Goal: Information Seeking & Learning: Learn about a topic

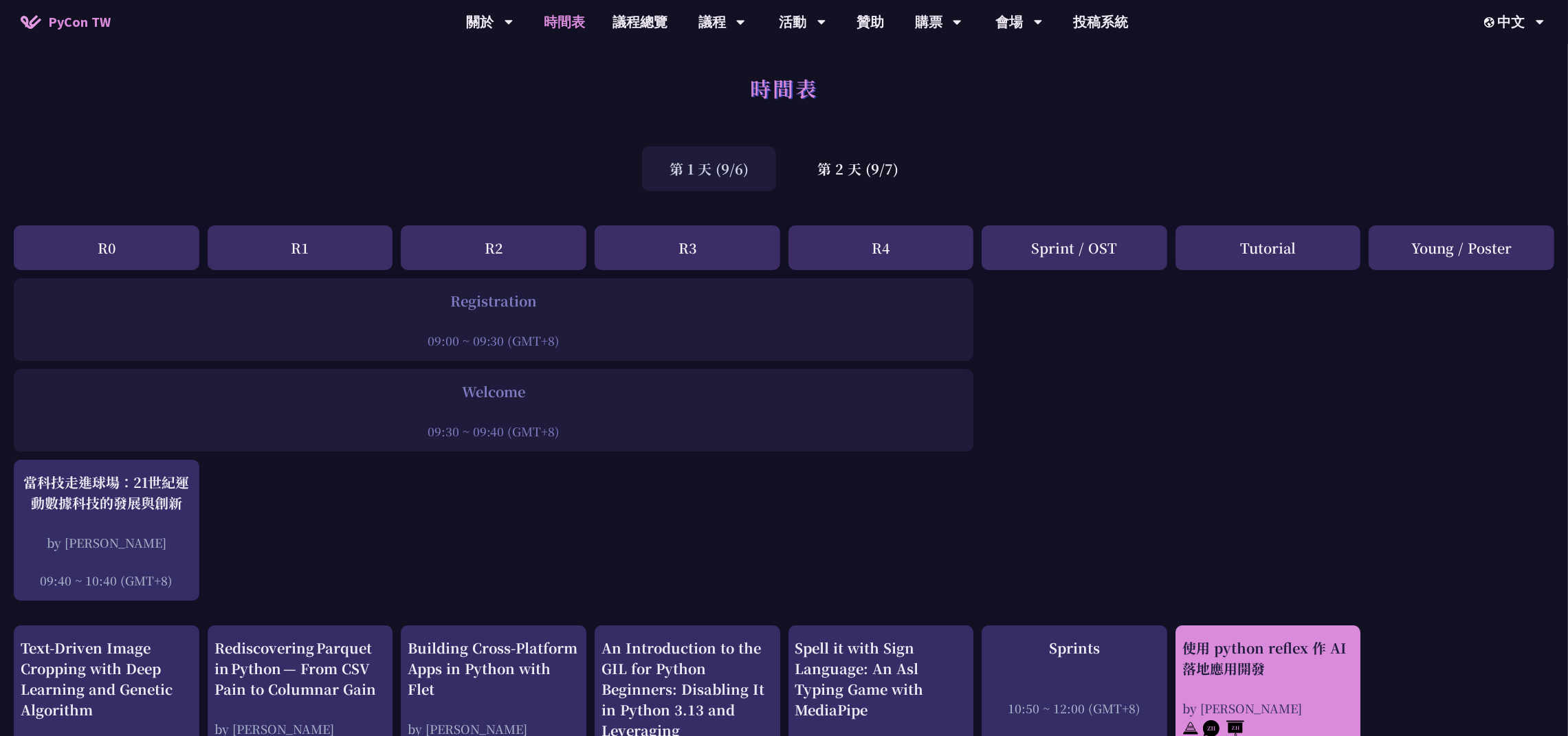
scroll to position [0, 15]
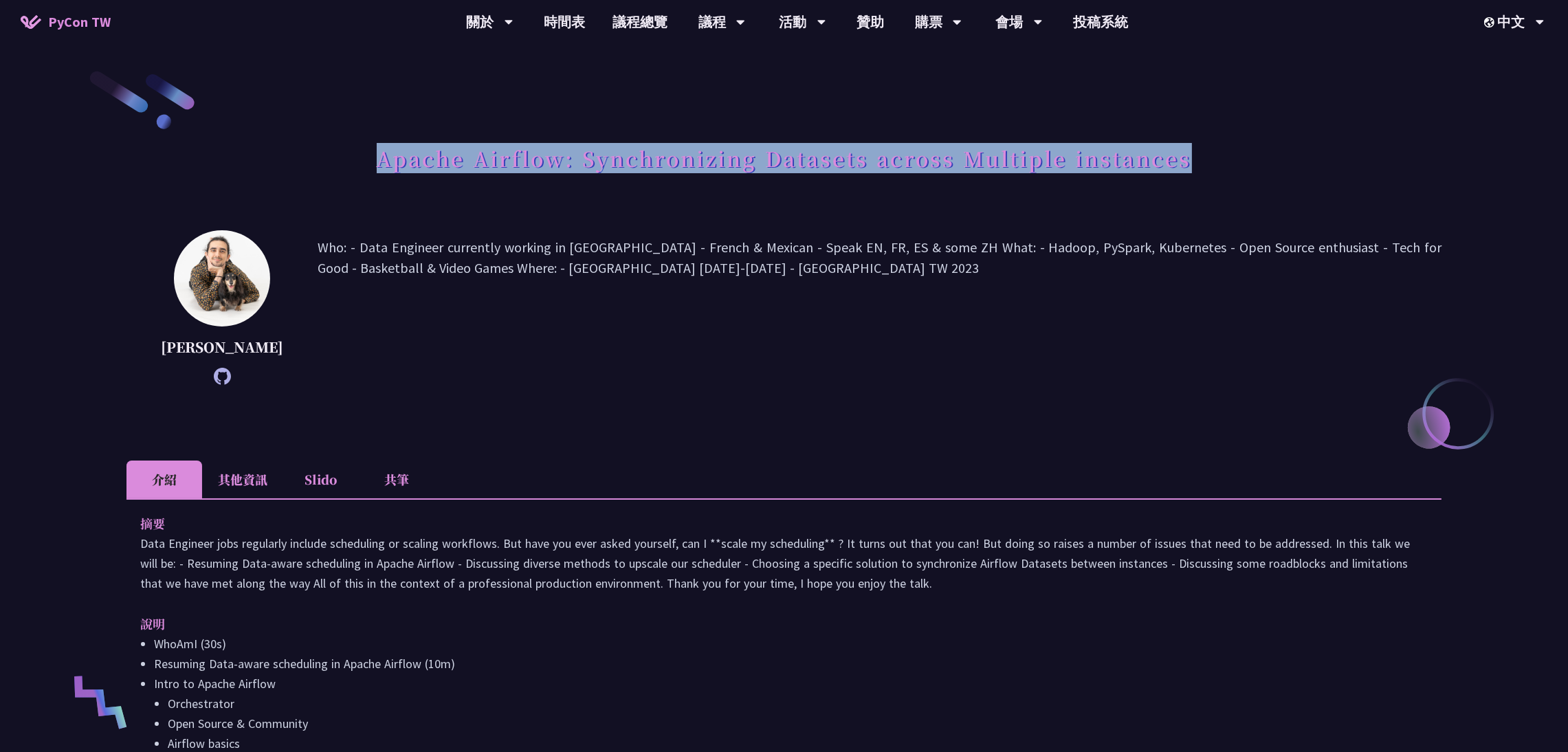
drag, startPoint x: 380, startPoint y: 158, endPoint x: 1250, endPoint y: 157, distance: 870.0
click at [1250, 157] on div "Apache Airflow: Synchronizing Datasets across Multiple instances" at bounding box center [784, 173] width 1315 height 72
copy h1 "Apache Airflow: Synchronizing Datasets across Multiple instances"
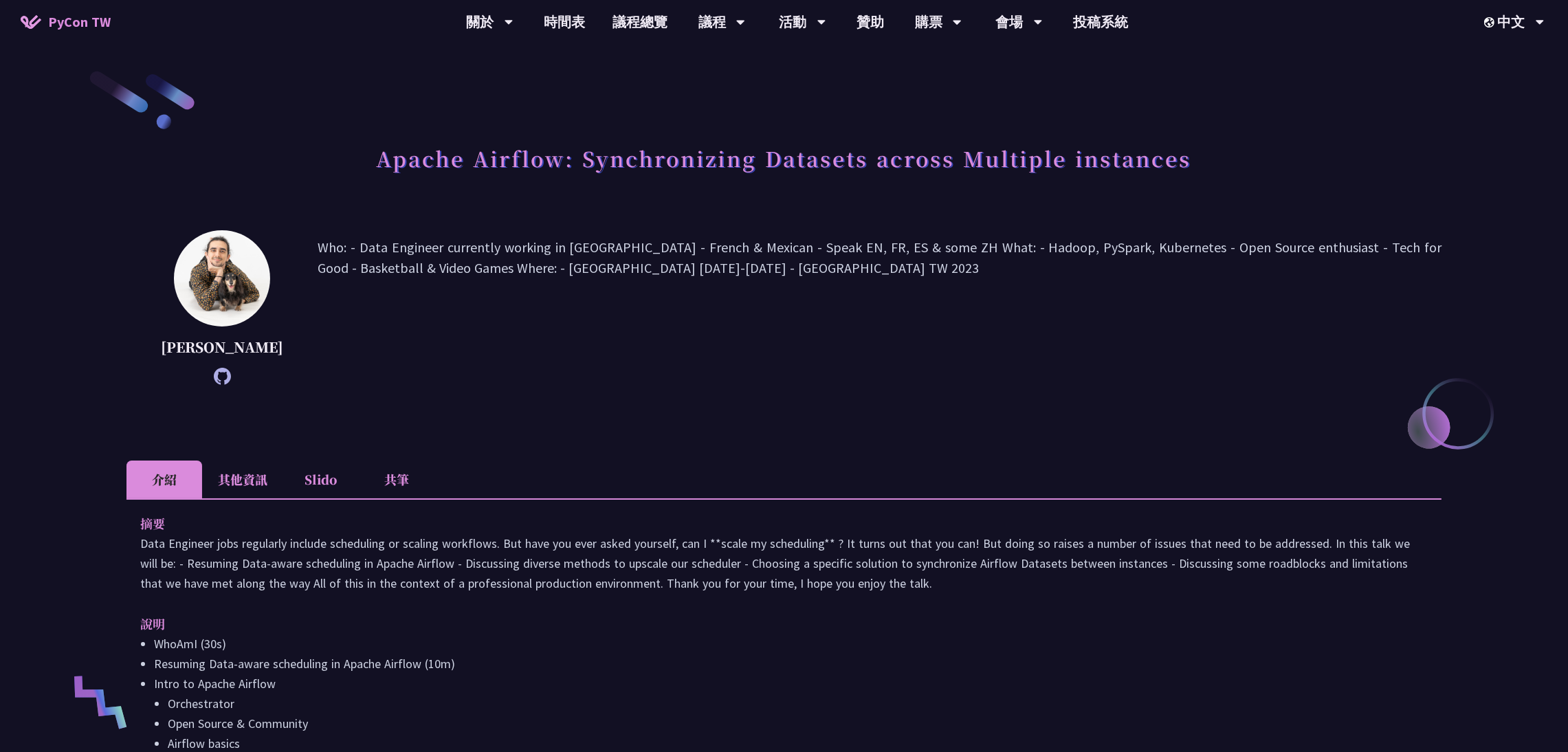
click at [390, 253] on p "Who: - Data Engineer currently working in Taiwan - French & Mexican - Speak EN,…" at bounding box center [880, 308] width 1124 height 141
click at [238, 172] on div "Apache Airflow: Synchronizing Datasets across Multiple instances" at bounding box center [784, 173] width 1315 height 72
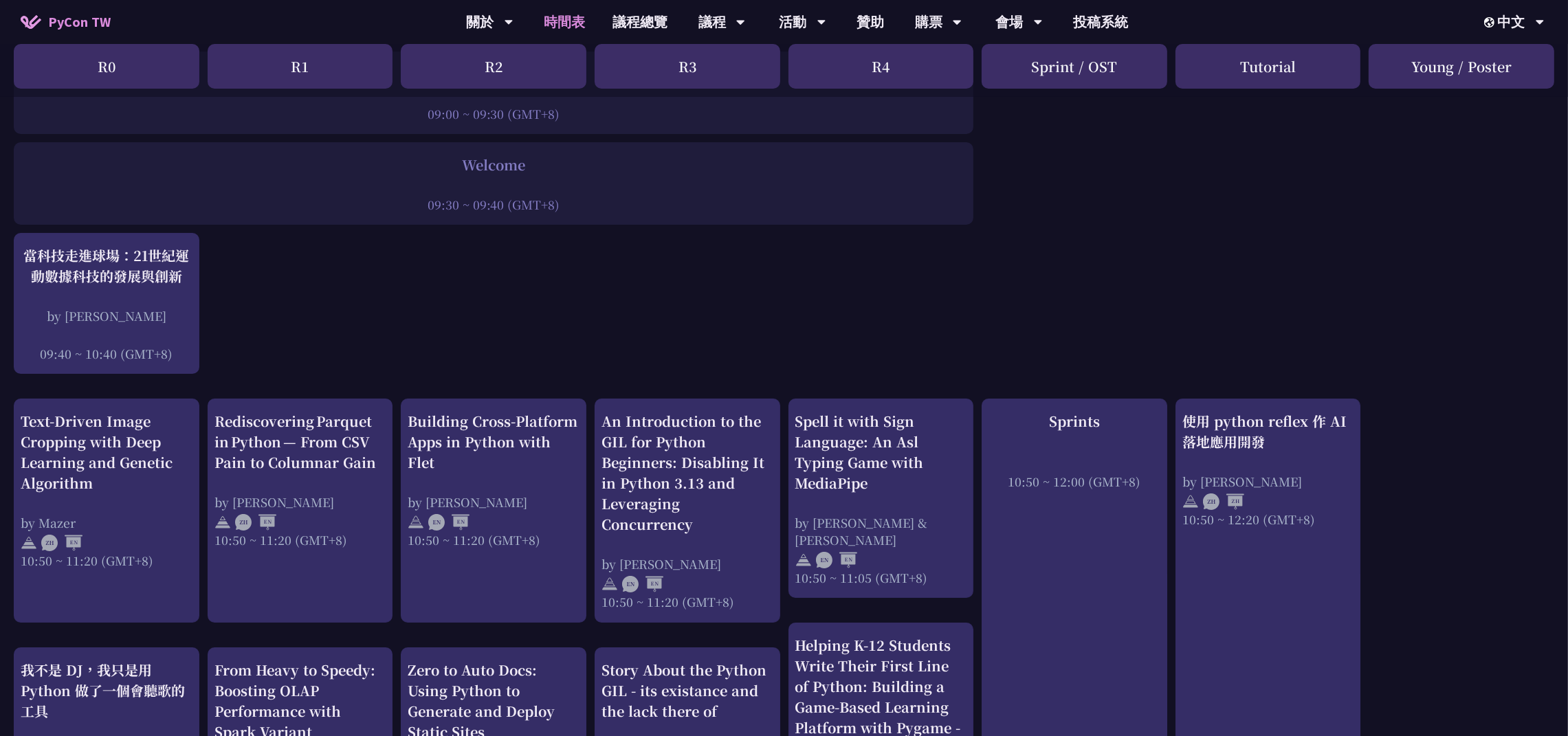
scroll to position [309, 0]
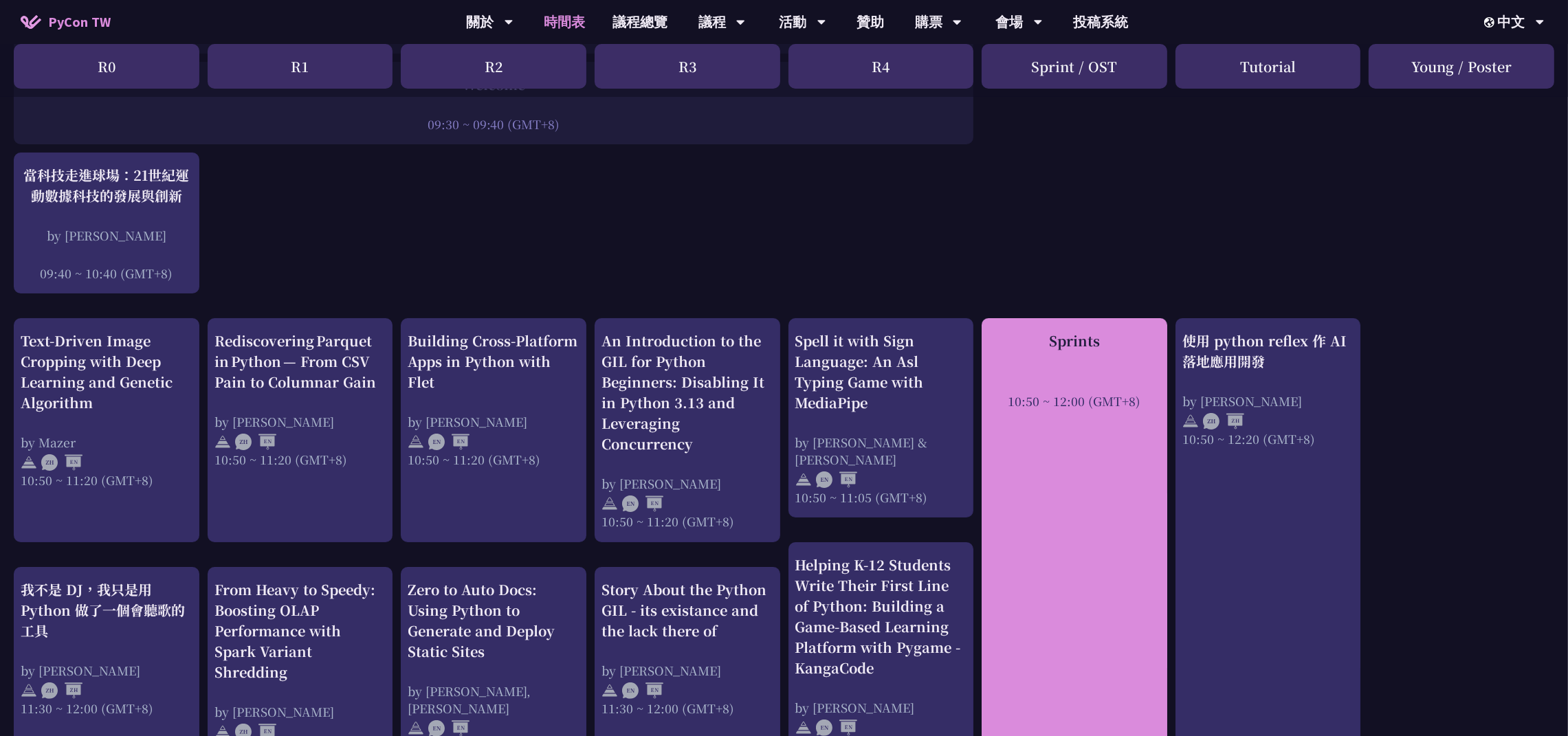
click at [1078, 375] on div at bounding box center [1074, 382] width 172 height 20
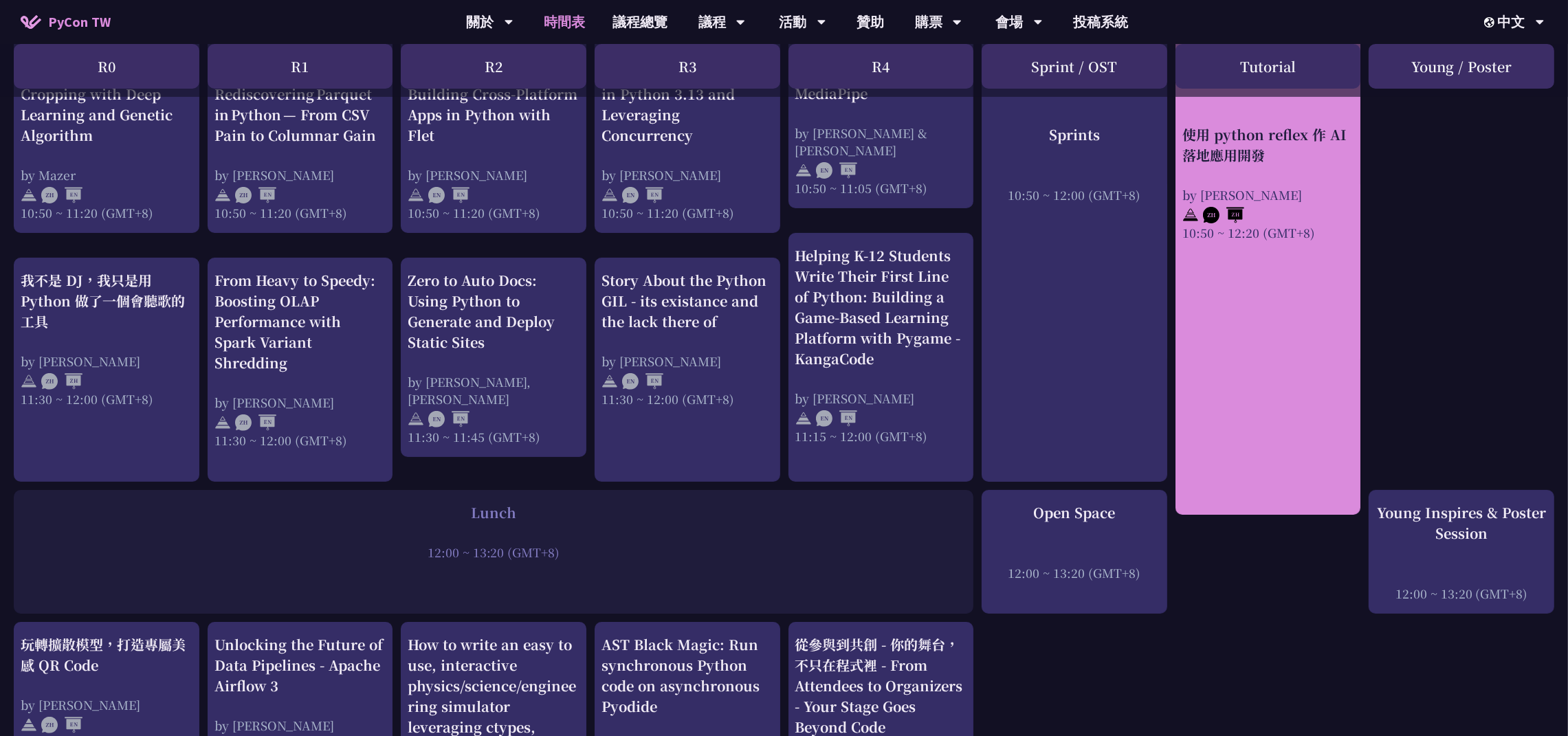
scroll to position [722, 0]
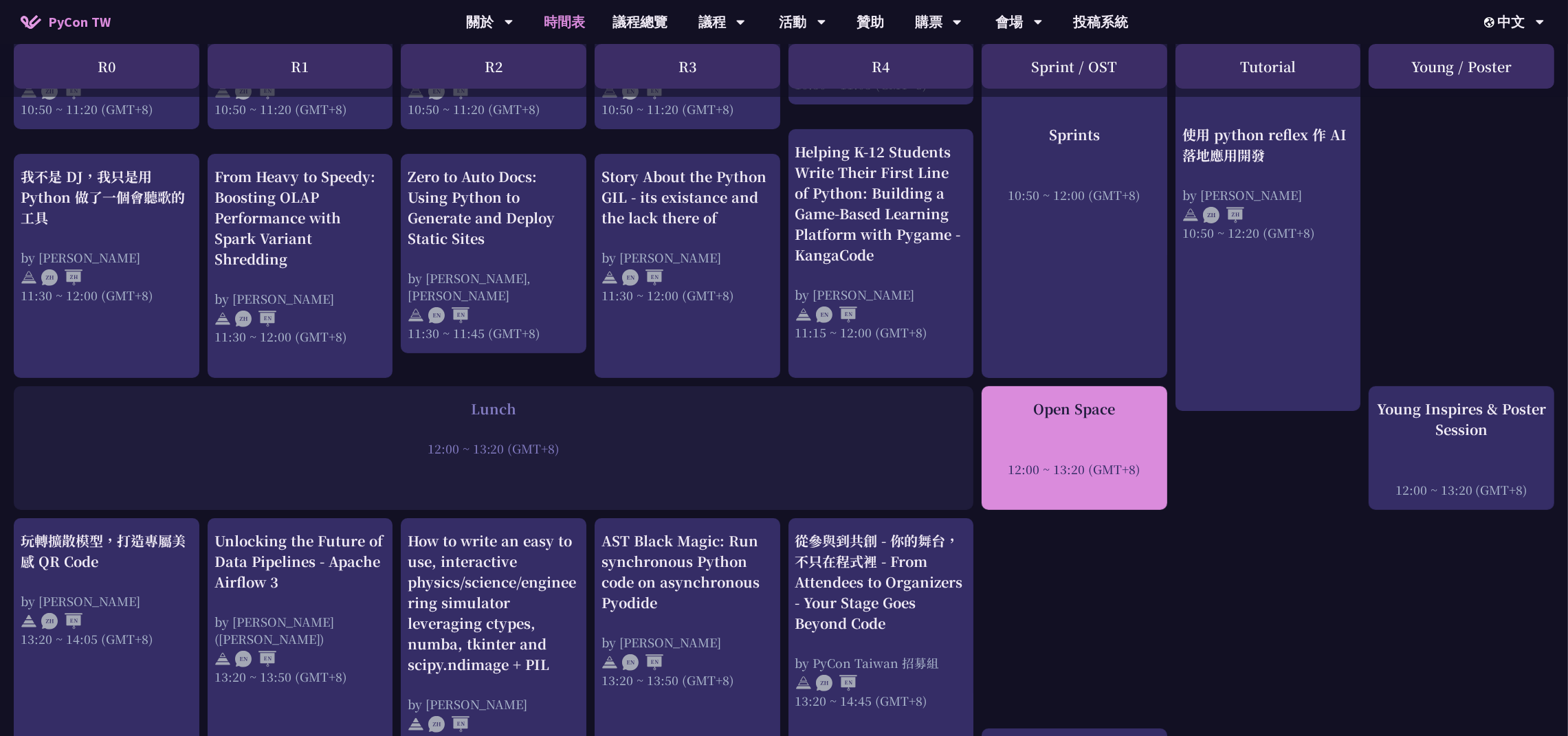
click at [1129, 440] on div at bounding box center [1074, 450] width 172 height 20
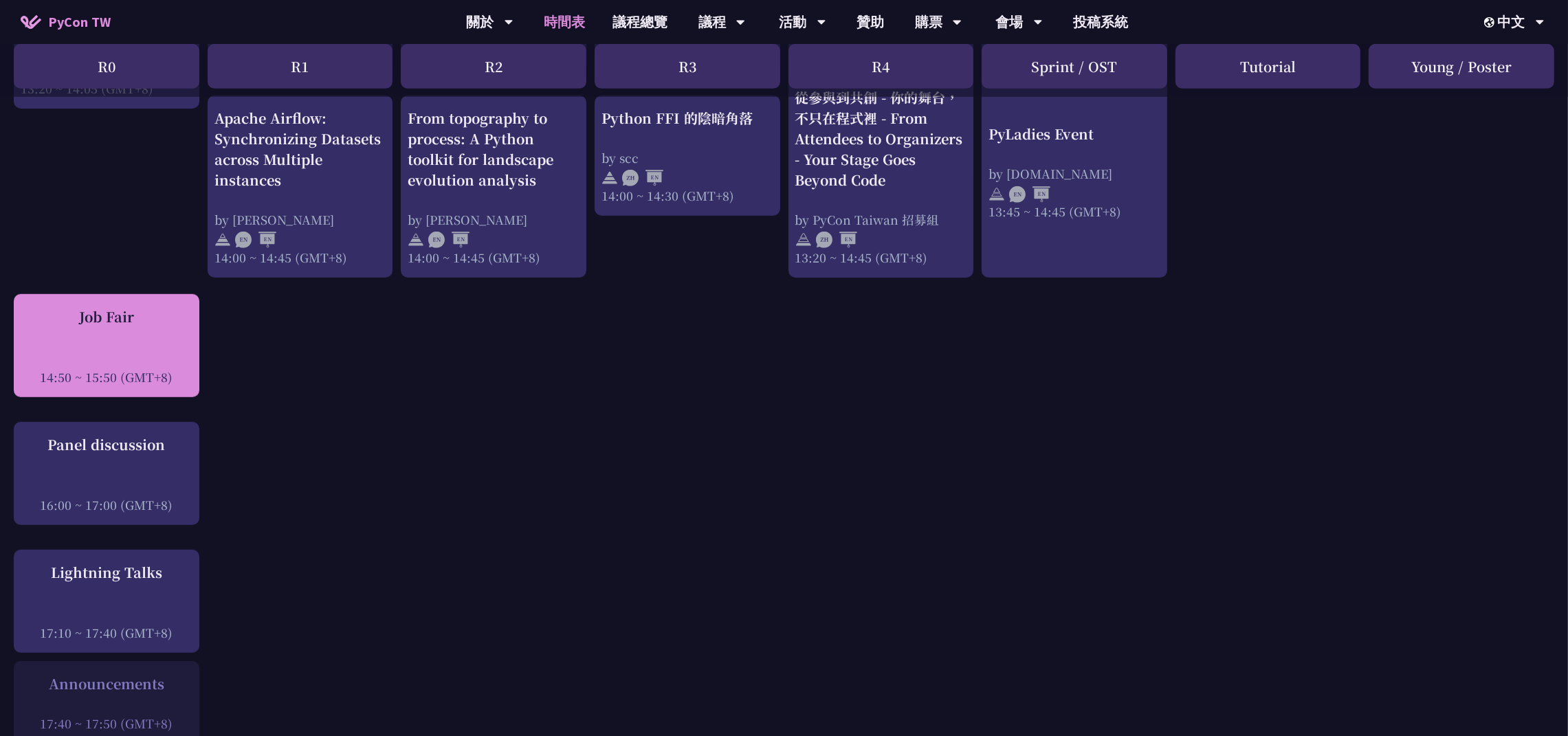
scroll to position [1409, 8]
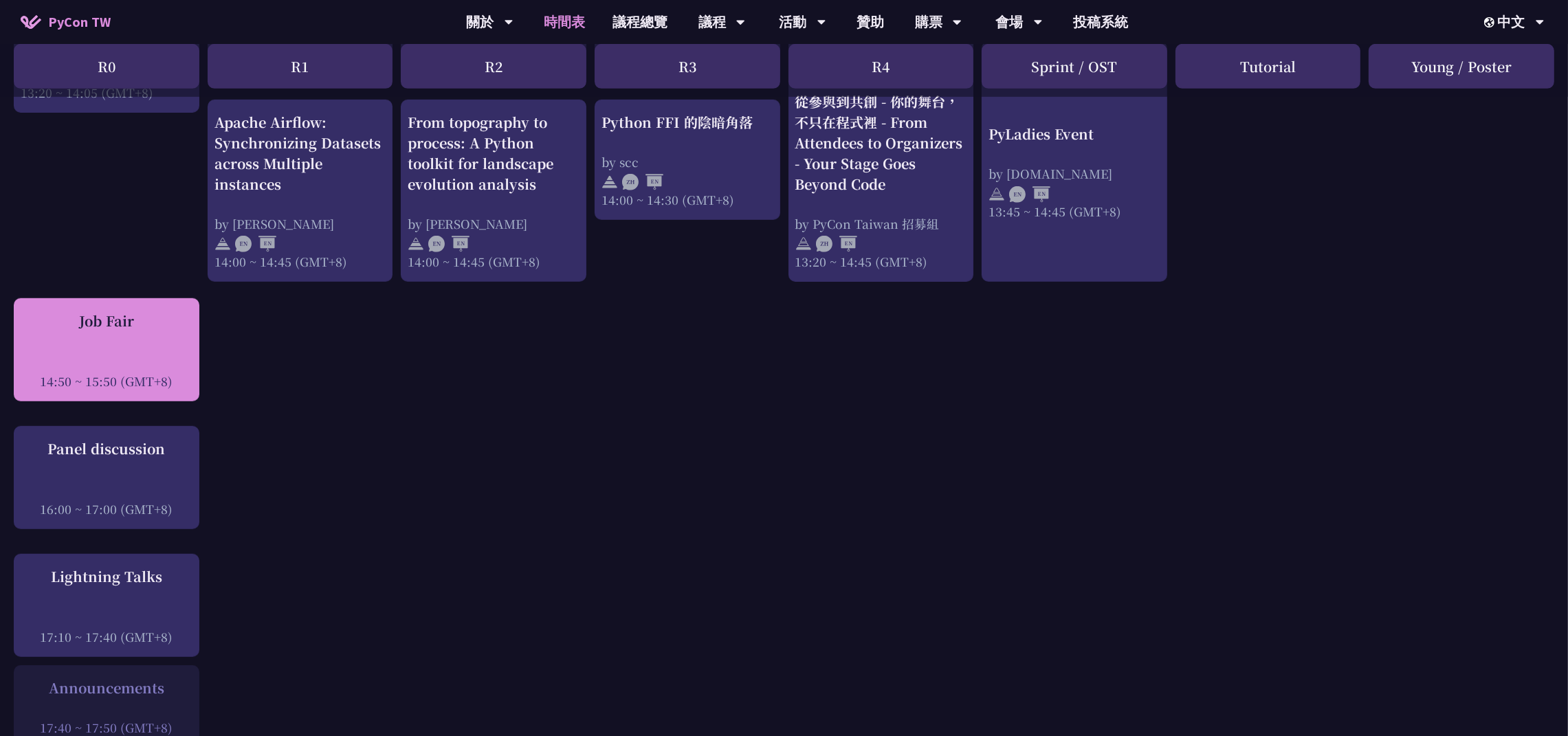
click at [92, 311] on div "Job Fair" at bounding box center [106, 321] width 172 height 20
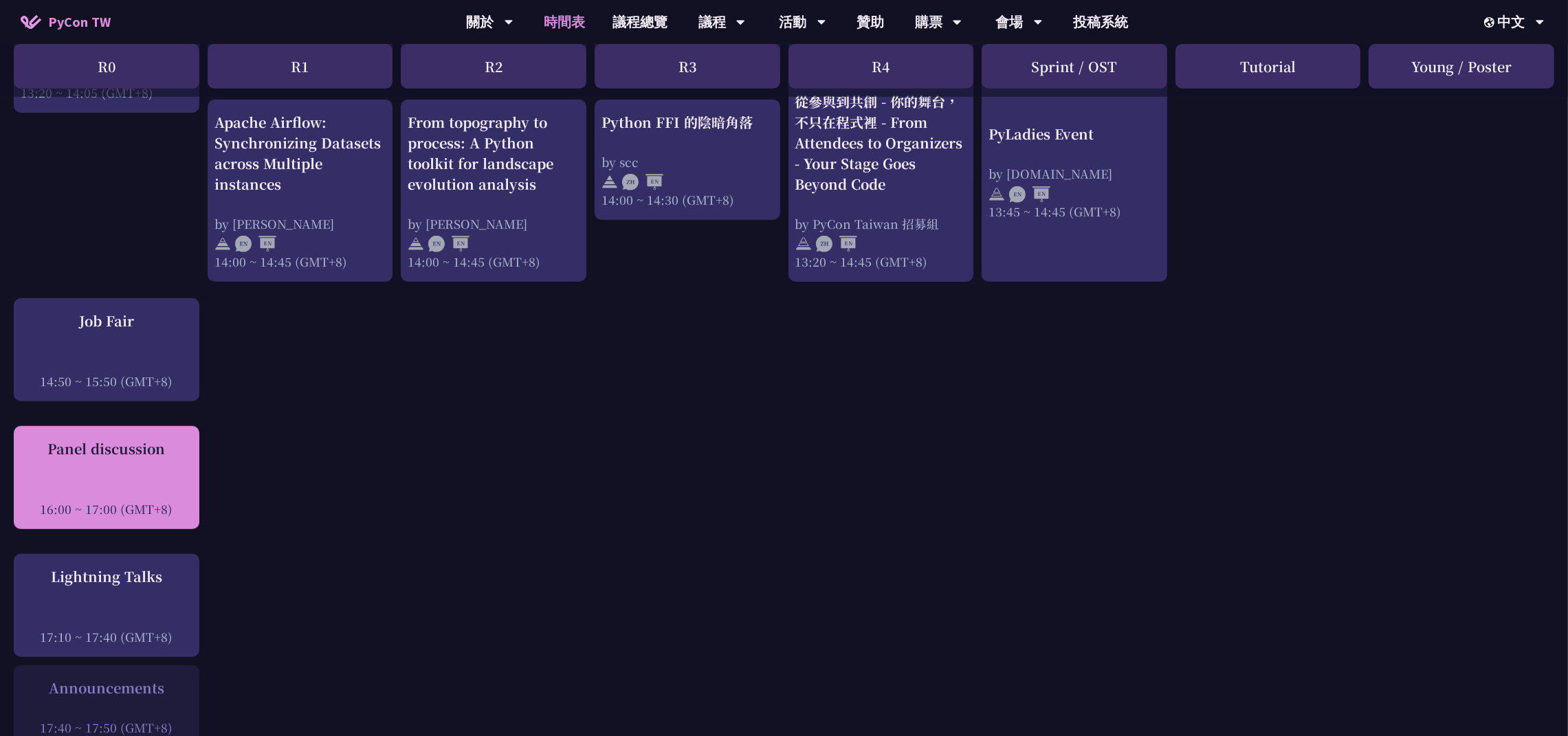
click at [101, 439] on div "Panel discussion" at bounding box center [106, 449] width 172 height 20
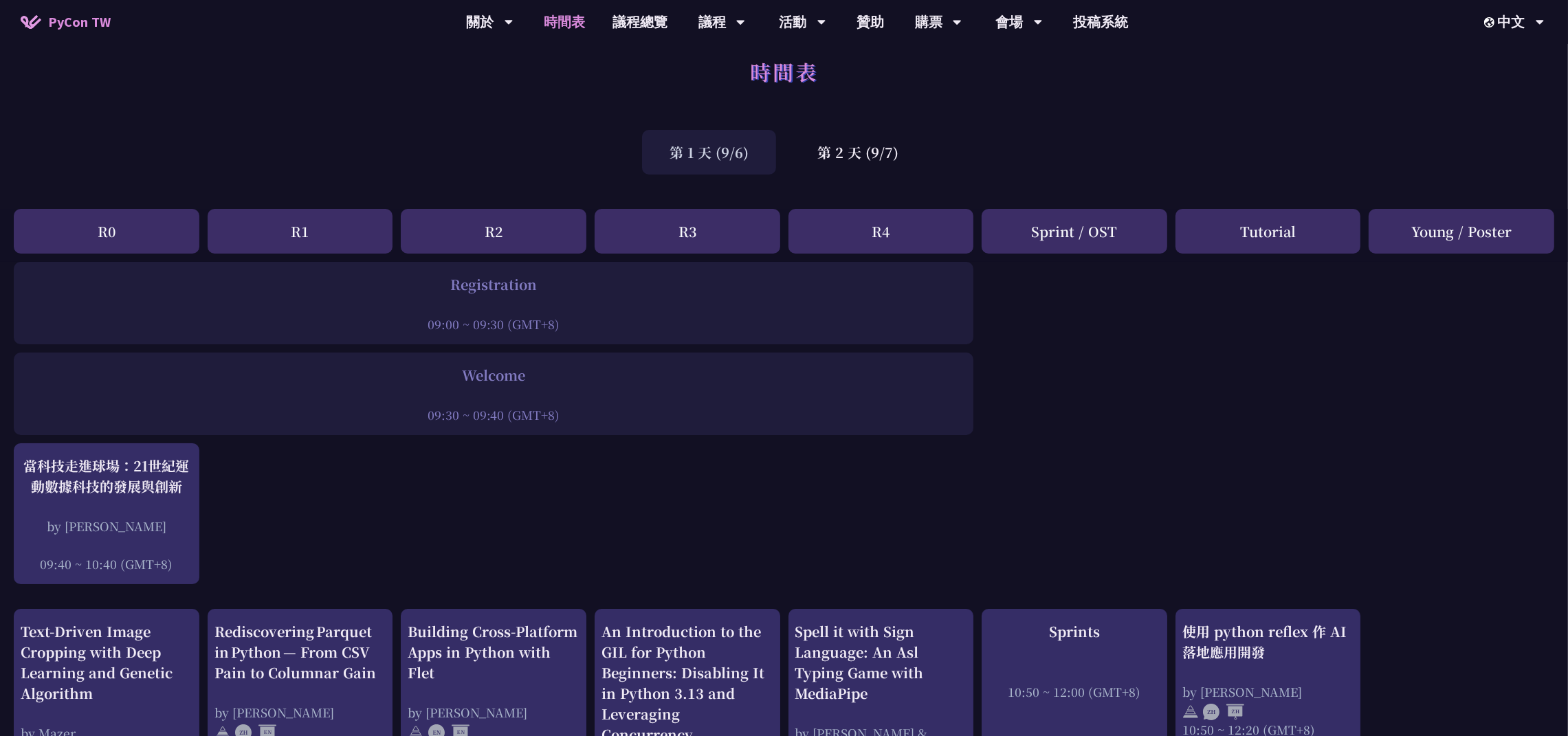
scroll to position [0, 15]
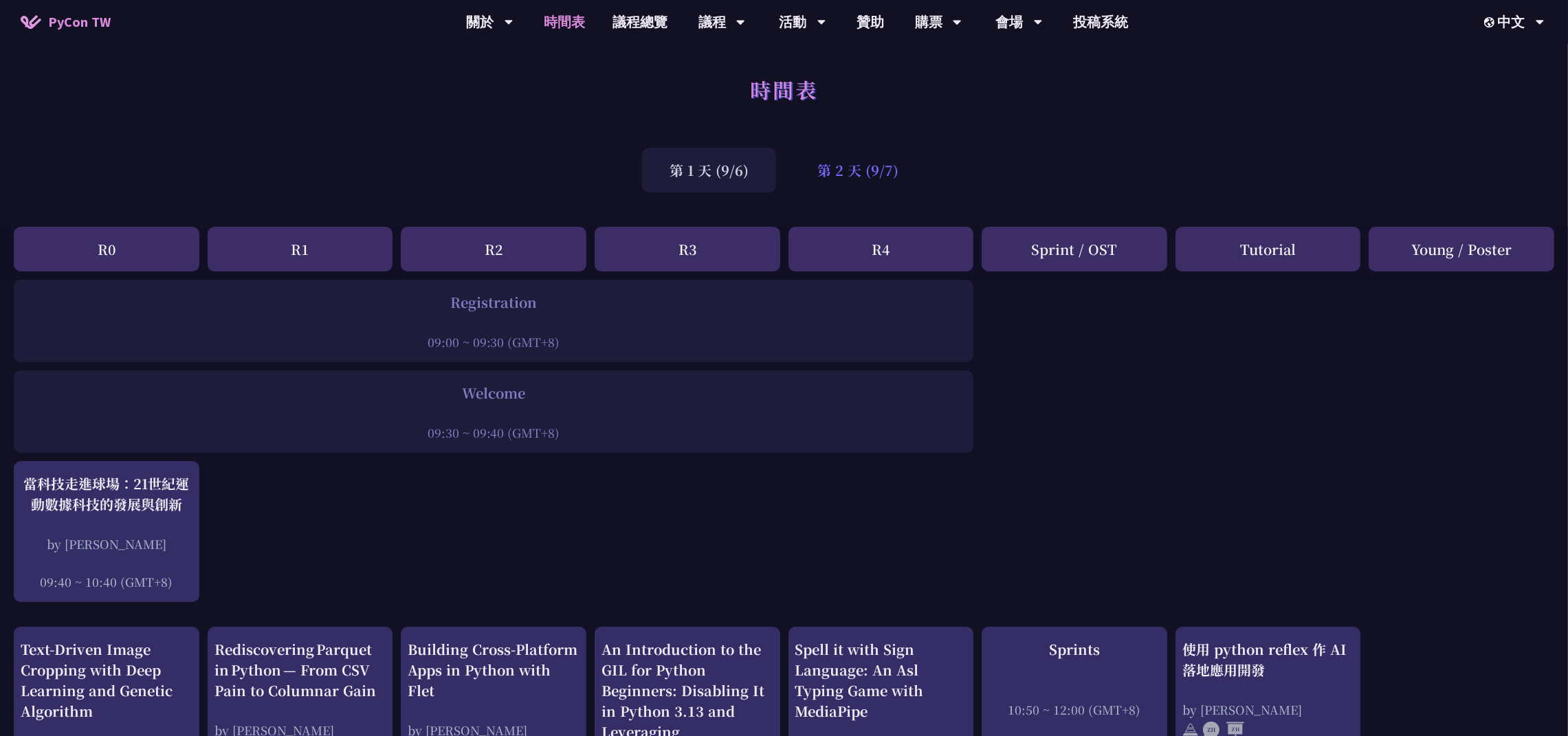
click at [850, 158] on div "第 2 天 (9/7)" at bounding box center [858, 169] width 136 height 45
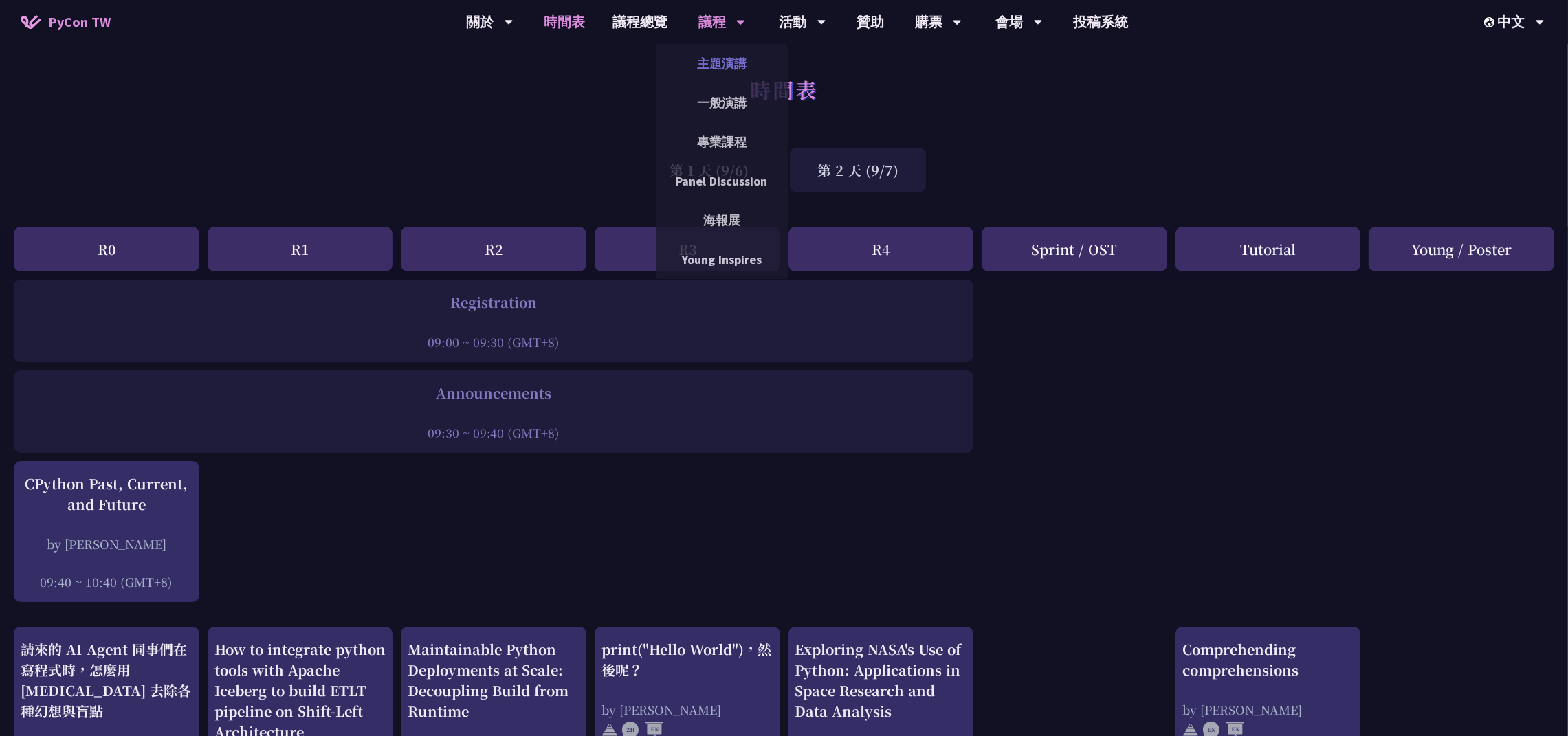
click at [724, 66] on link "主題演講" at bounding box center [722, 64] width 132 height 33
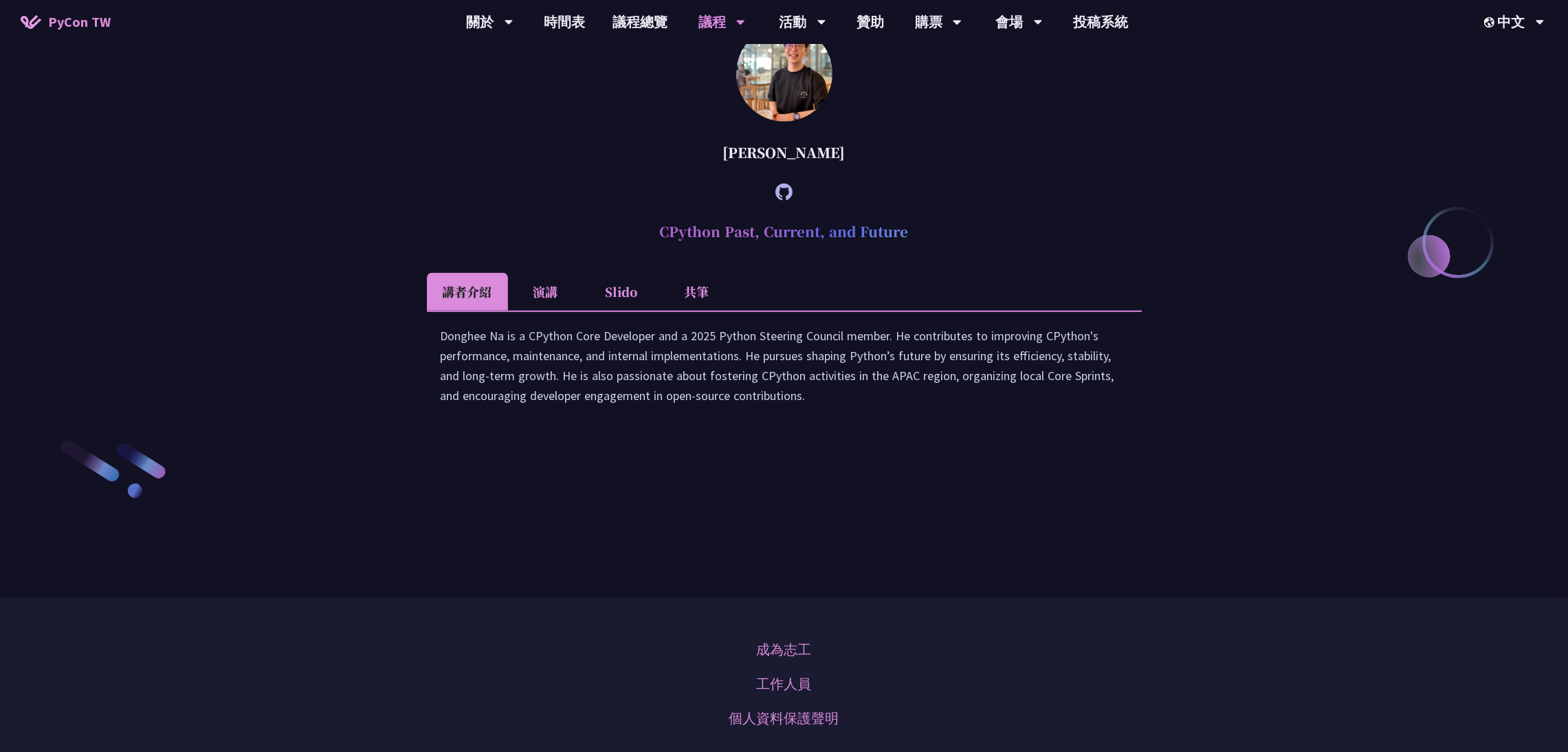
scroll to position [1913, 0]
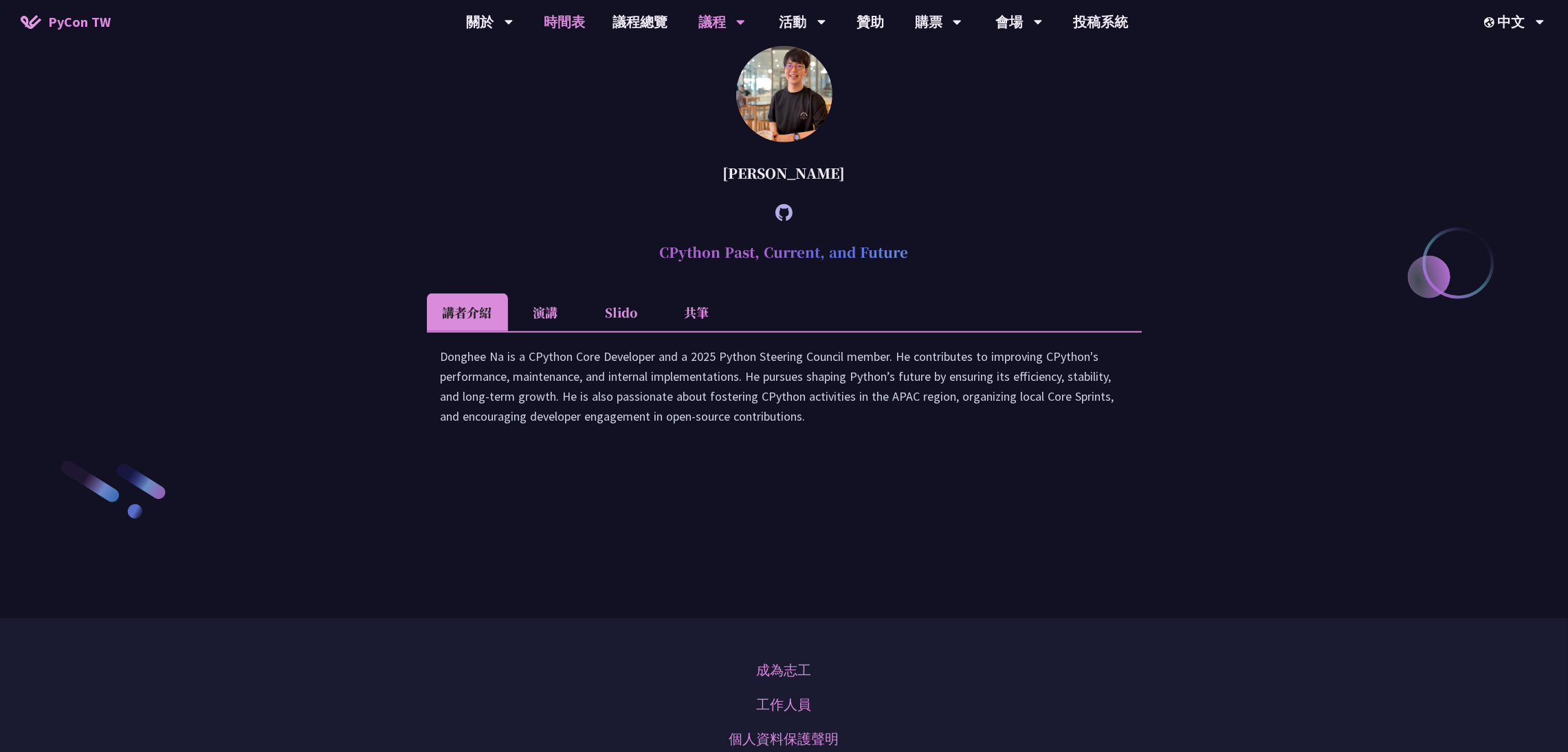
click at [560, 14] on link "時間表" at bounding box center [564, 22] width 69 height 44
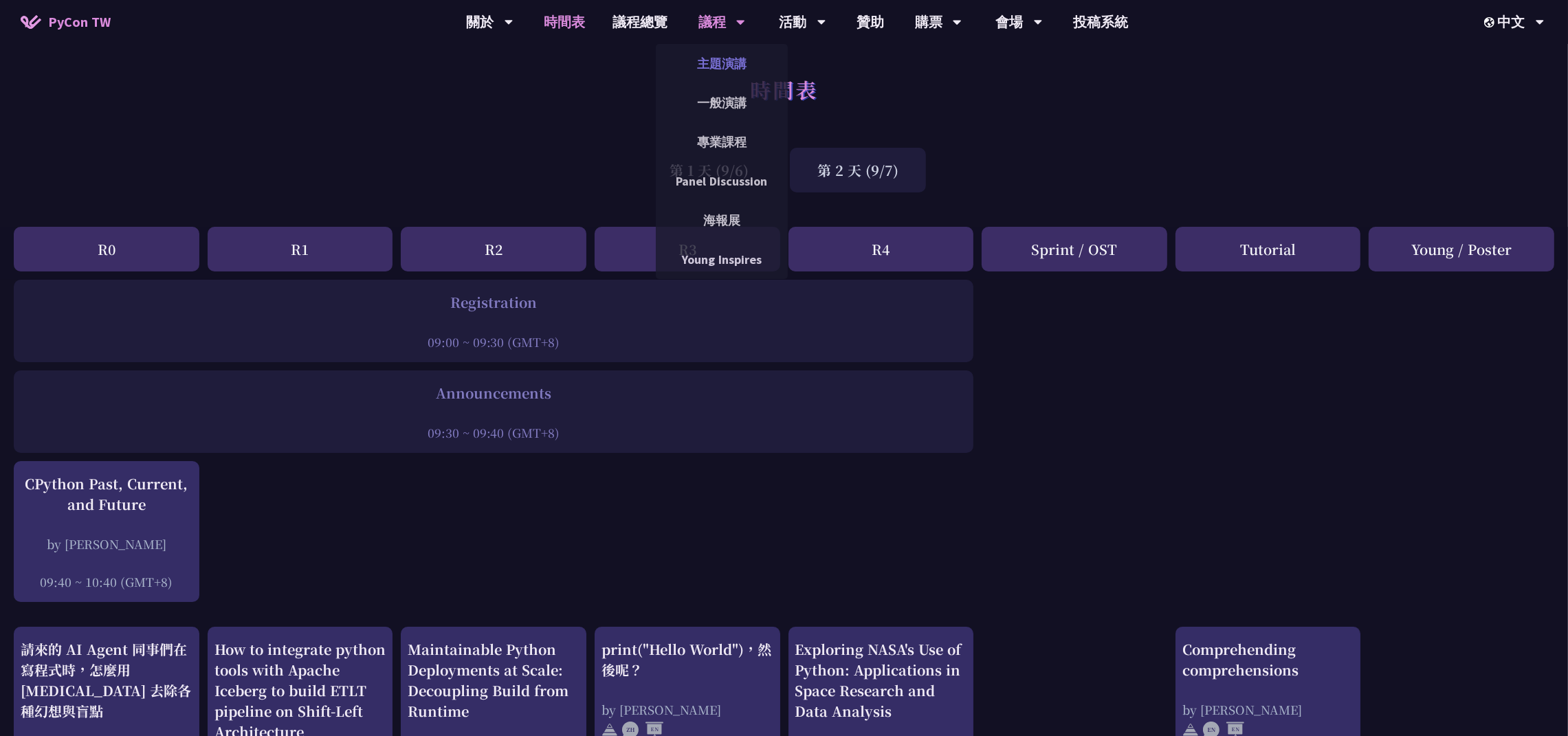
click at [723, 64] on link "主題演講" at bounding box center [722, 64] width 132 height 33
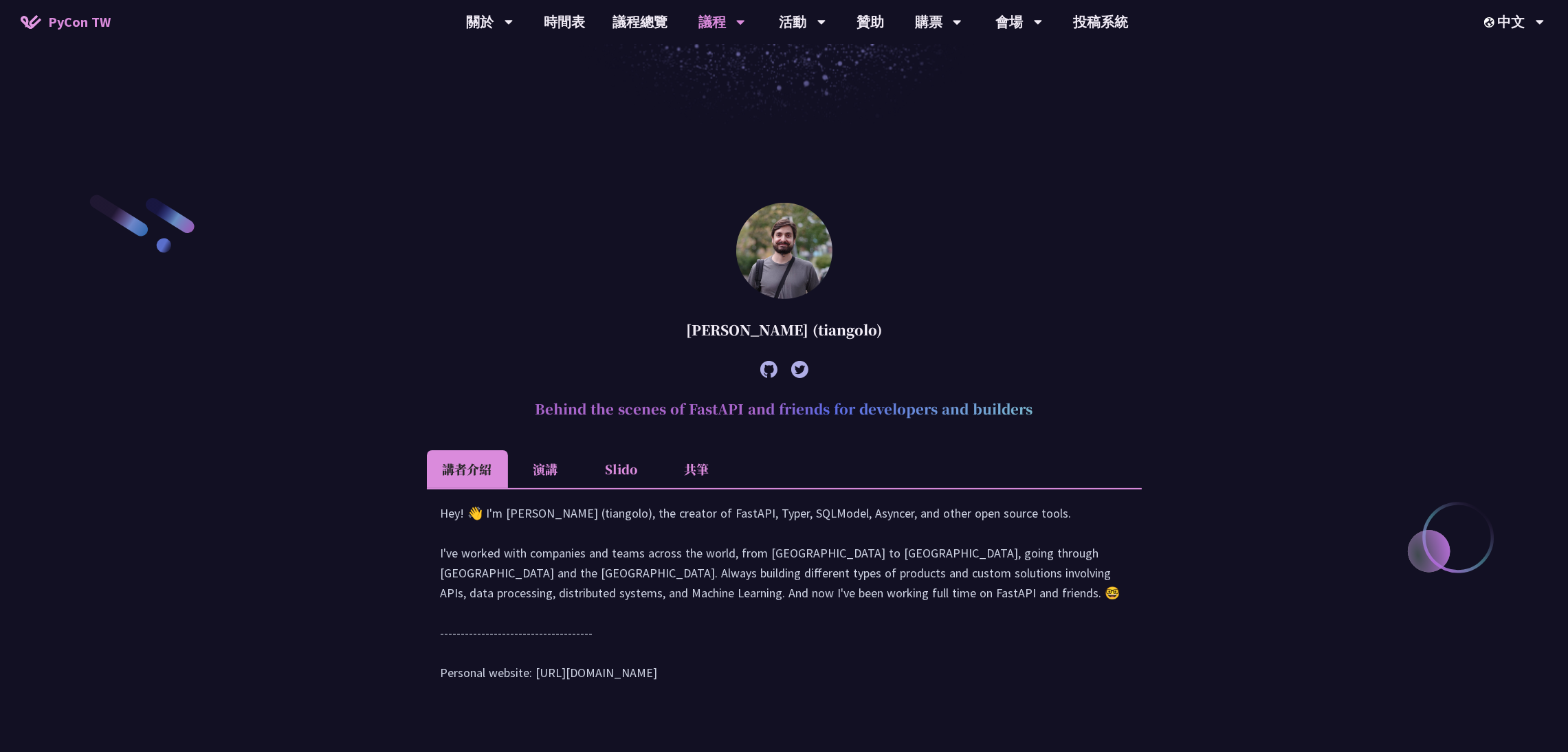
scroll to position [406, 0]
drag, startPoint x: 999, startPoint y: 406, endPoint x: 1384, endPoint y: 351, distance: 388.9
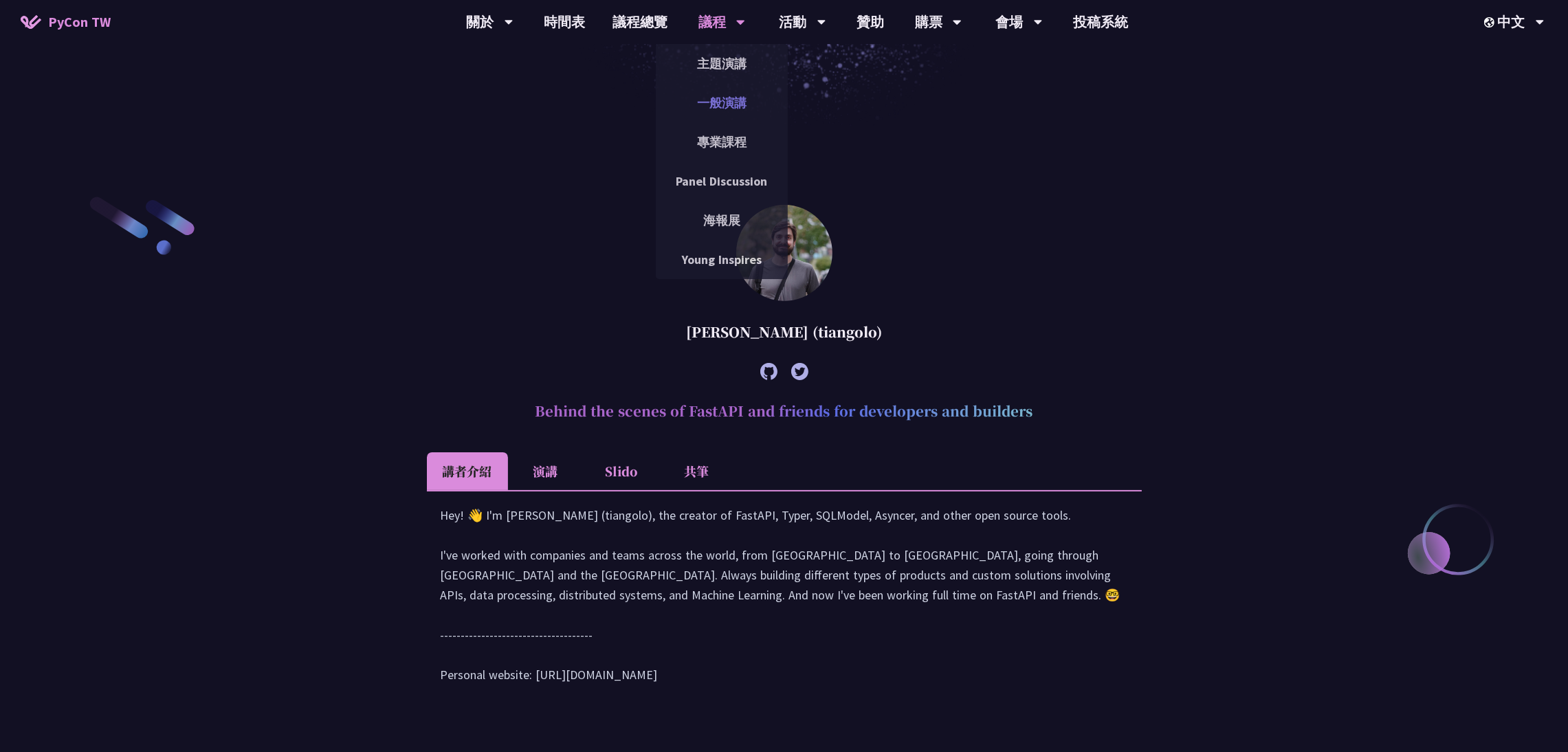
click at [731, 97] on link "一般演講" at bounding box center [722, 103] width 132 height 33
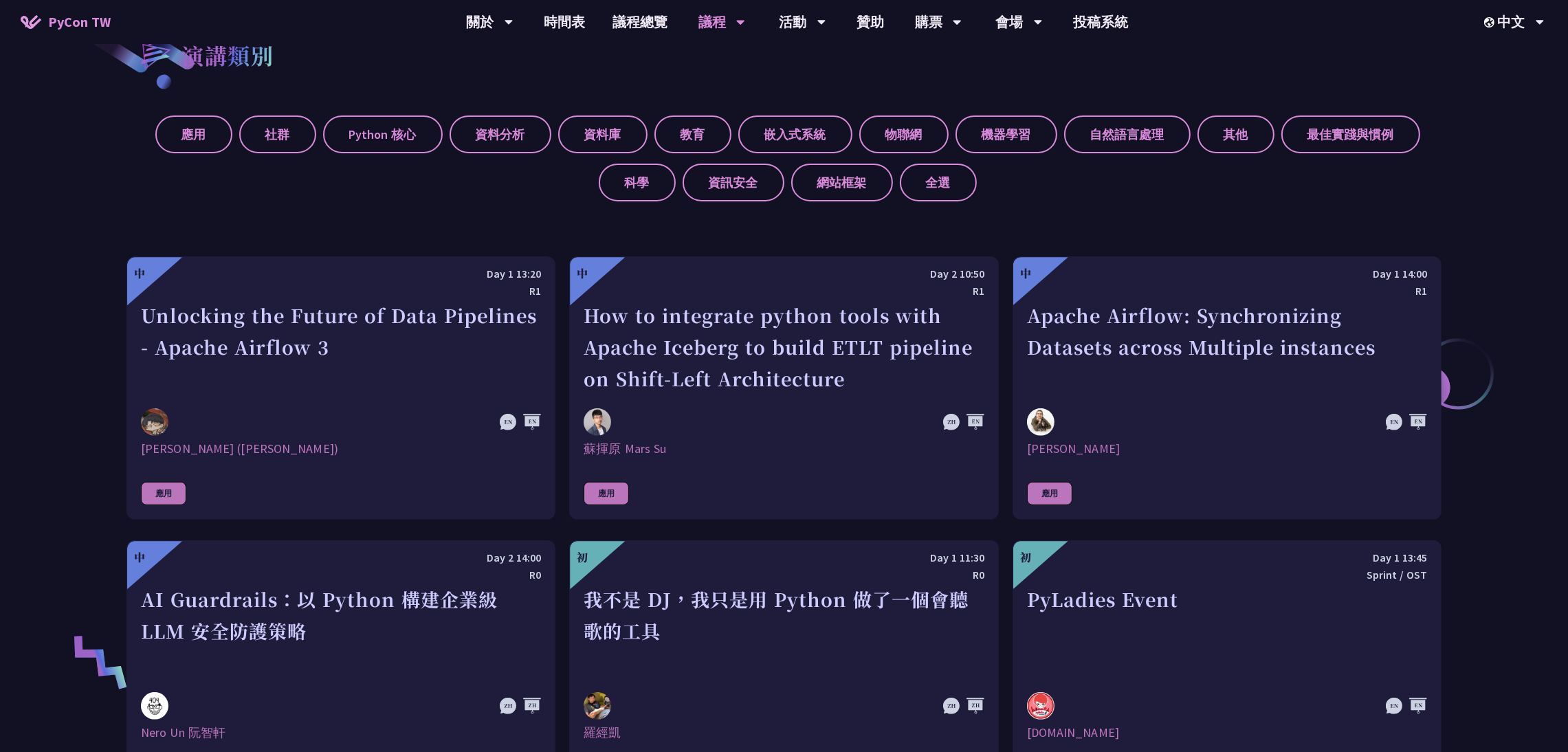
scroll to position [618, 0]
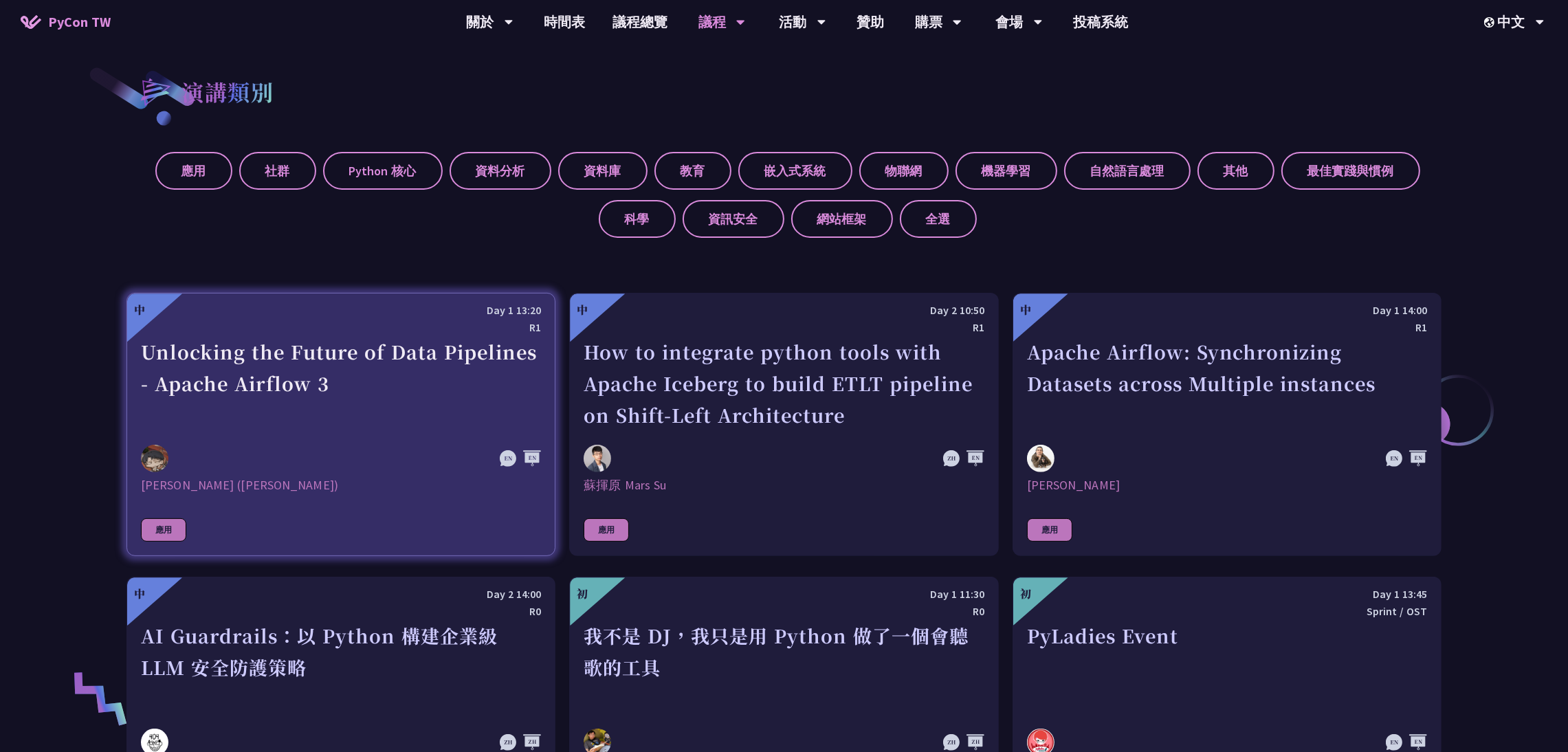
click at [406, 437] on link "中 Day 1 13:20 R1 Unlocking the Future of Data Pipelines - Apache Airflow 3 李唯 (…" at bounding box center [340, 424] width 429 height 263
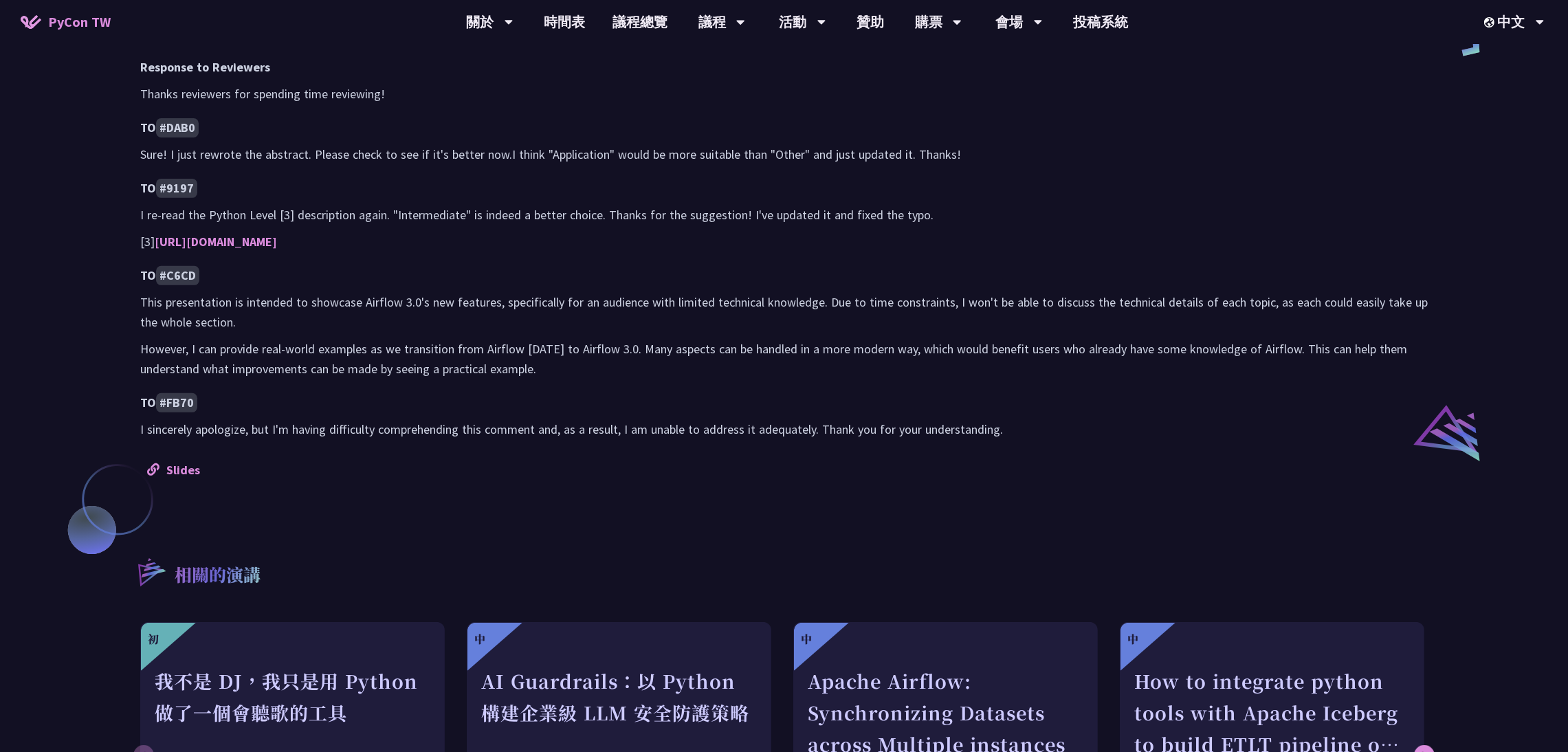
scroll to position [928, 0]
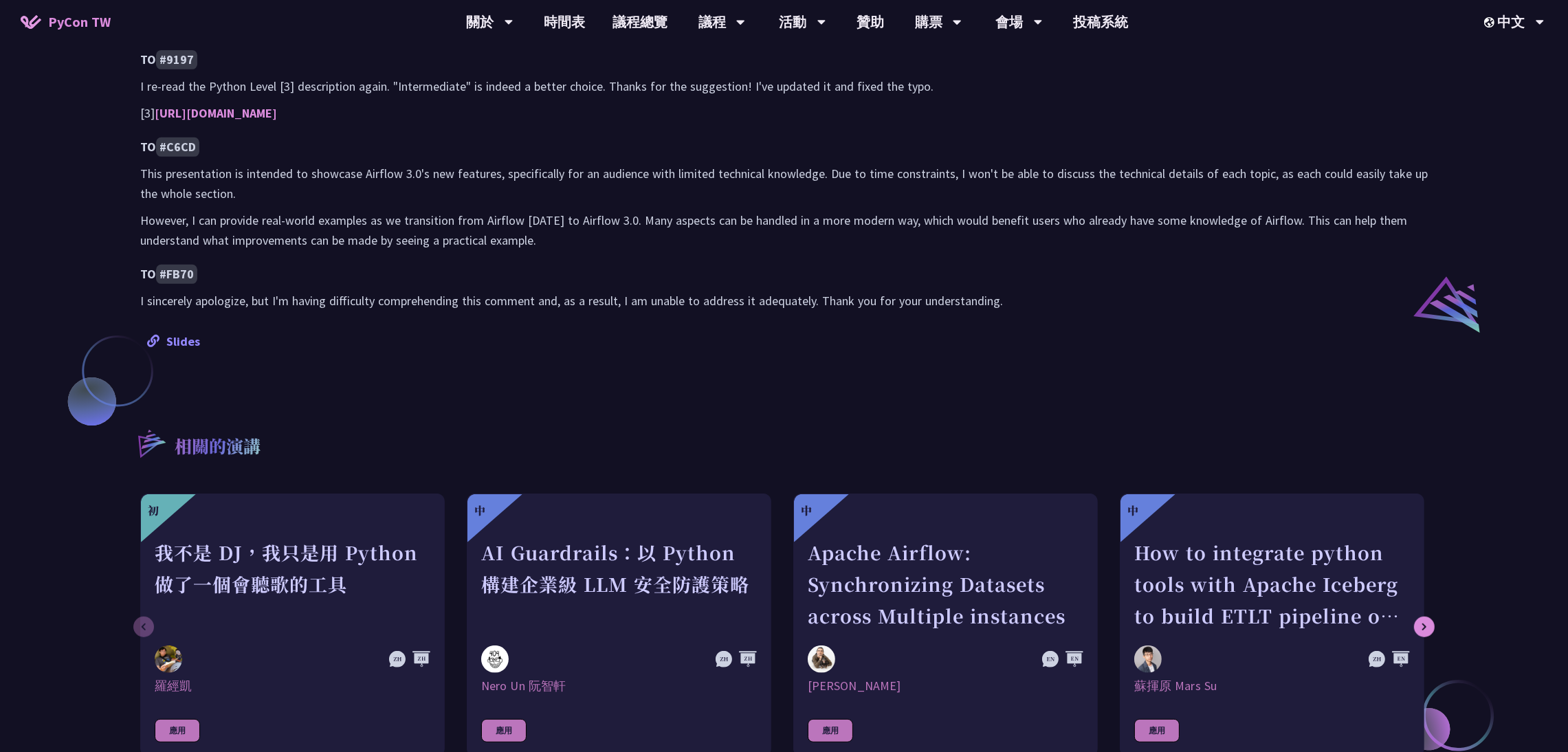
click at [193, 337] on link "Slides" at bounding box center [174, 341] width 53 height 16
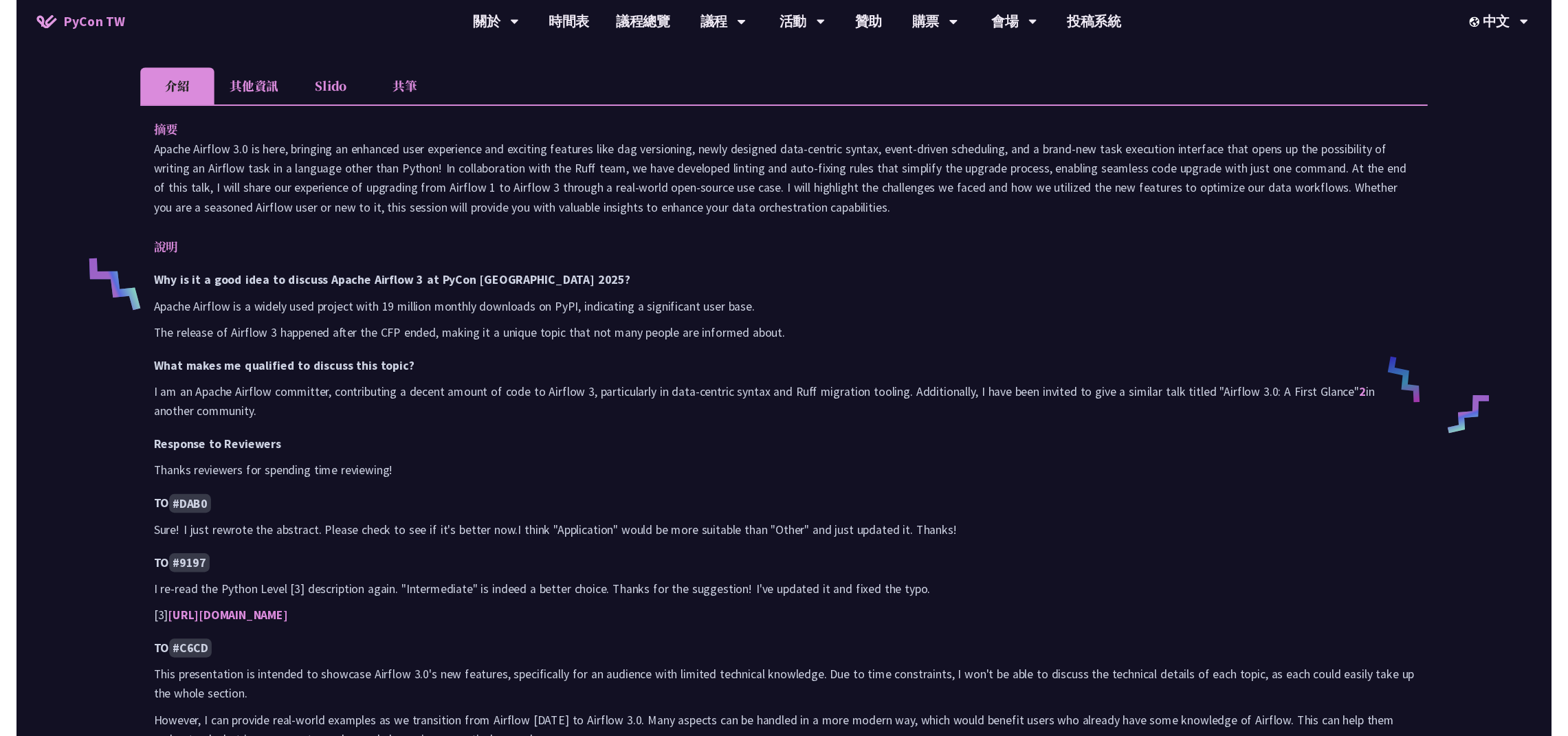
scroll to position [0, 0]
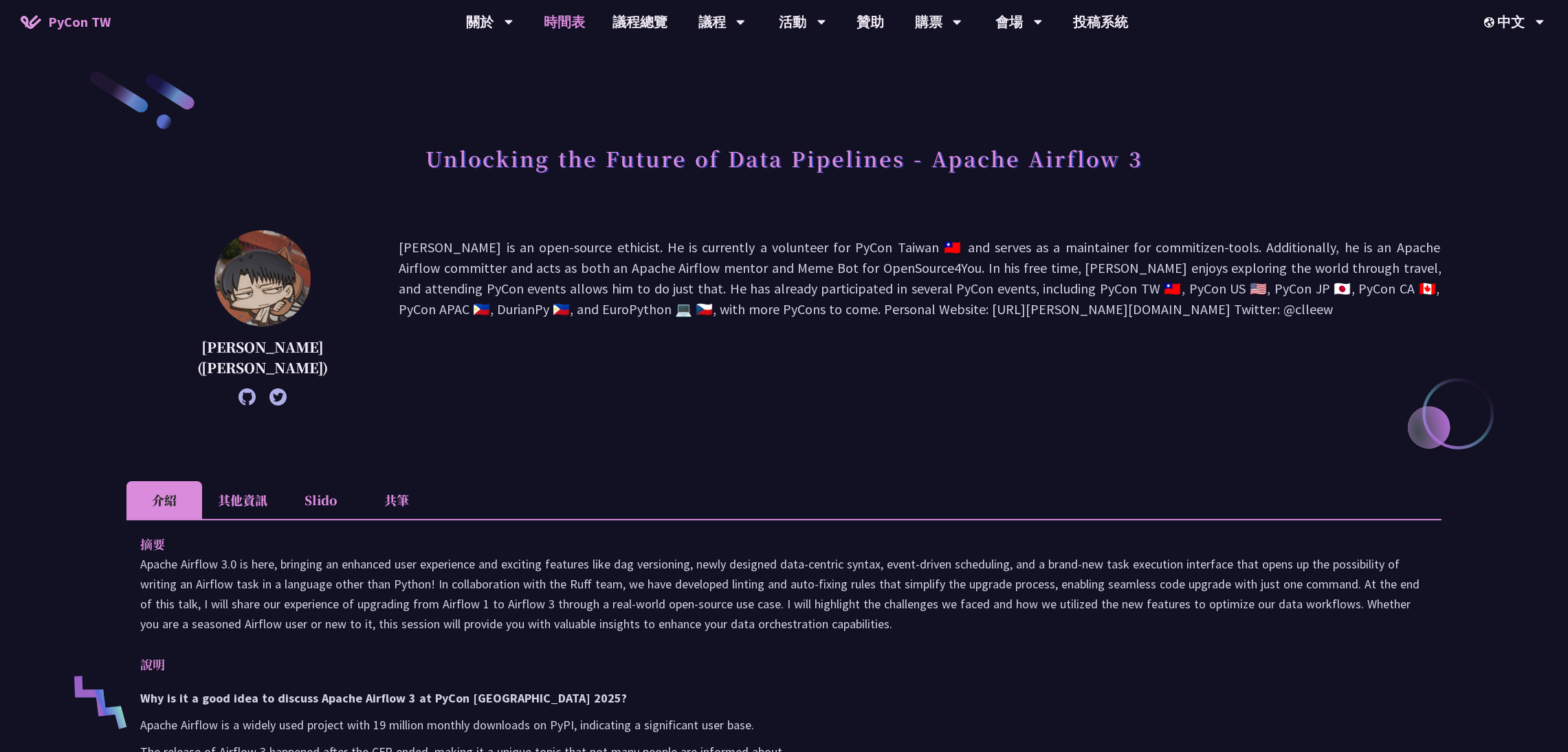
click at [562, 23] on link "時間表" at bounding box center [564, 22] width 69 height 44
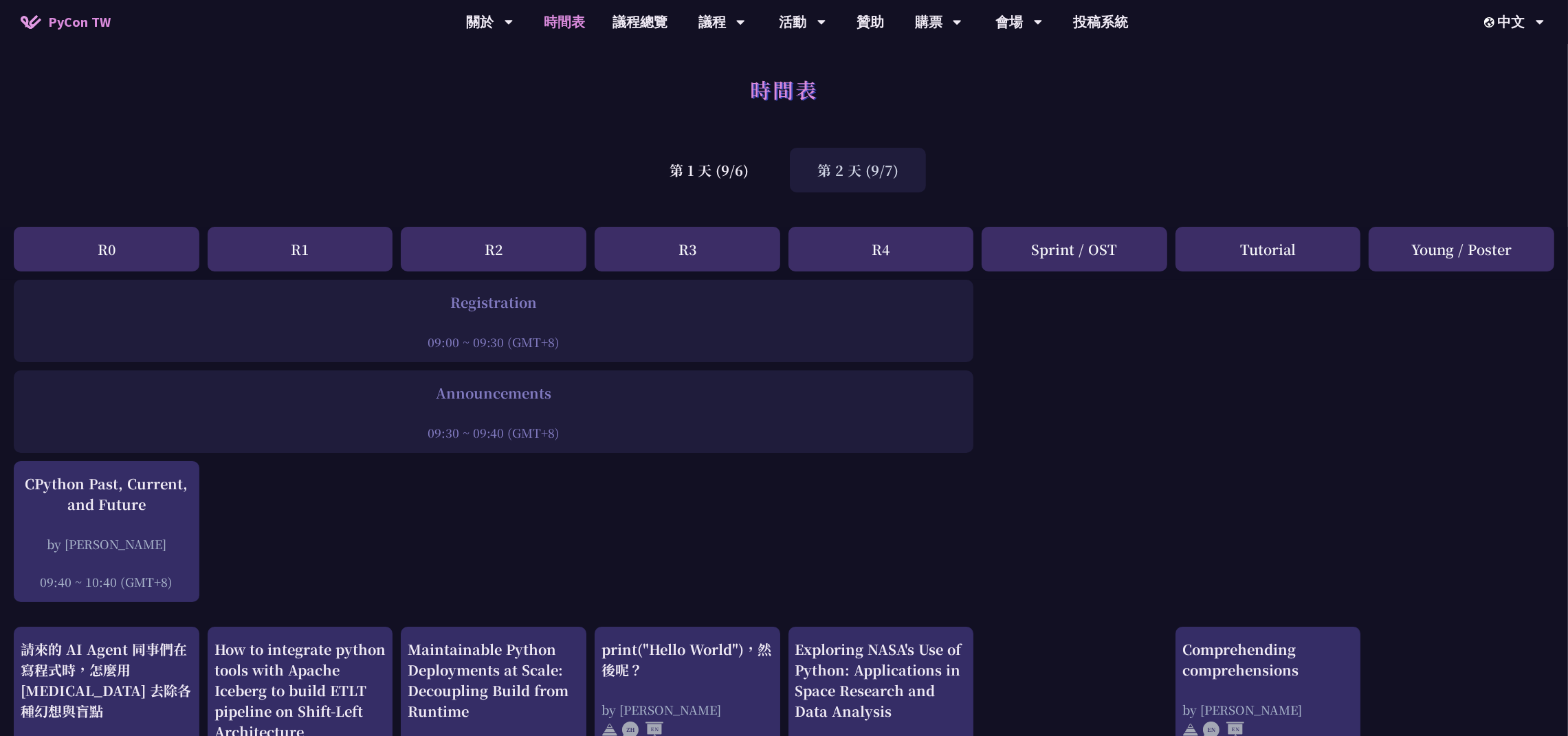
click at [1256, 160] on div "第 1 天 (9/6) 第 2 天 (9/7)" at bounding box center [784, 169] width 1568 height 58
click at [706, 163] on div "第 1 天 (9/6)" at bounding box center [709, 169] width 134 height 45
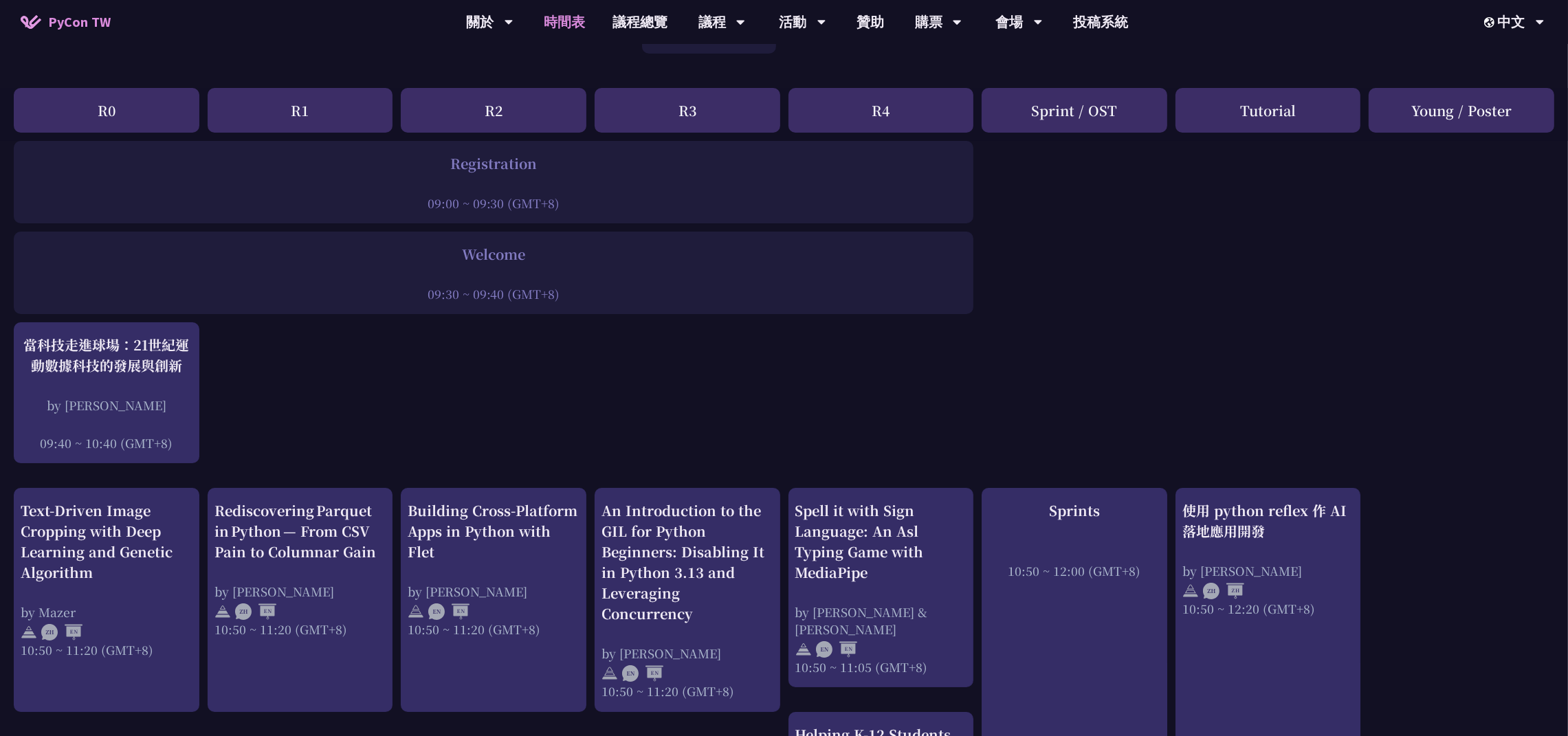
scroll to position [103, 0]
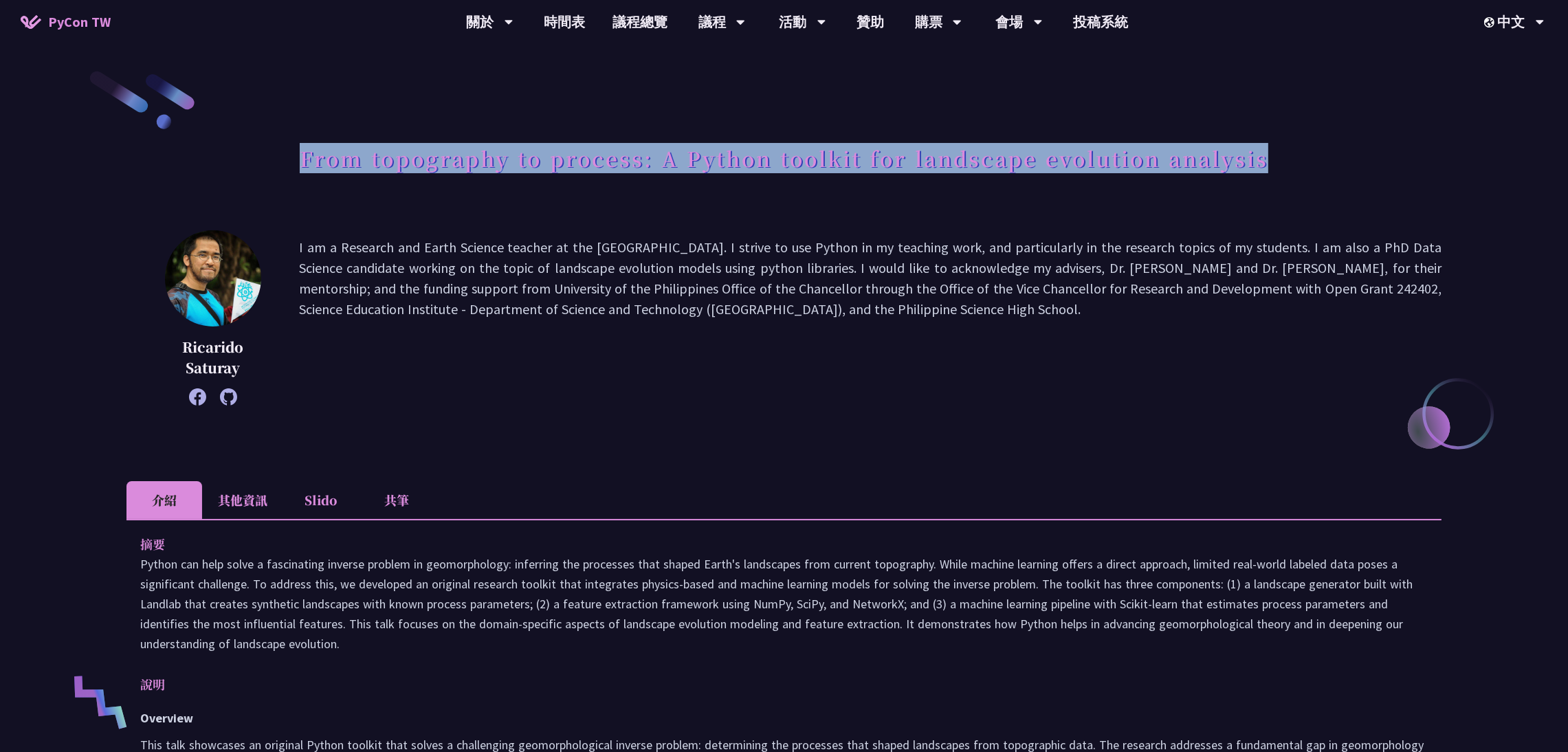
drag, startPoint x: 303, startPoint y: 162, endPoint x: 1323, endPoint y: 152, distance: 1020.0
click at [1323, 152] on div "From topography to process: A Python toolkit for landscape evolution analysis" at bounding box center [784, 173] width 1315 height 72
copy h1 "From topography to process: A Python toolkit for landscape evolution analysis"
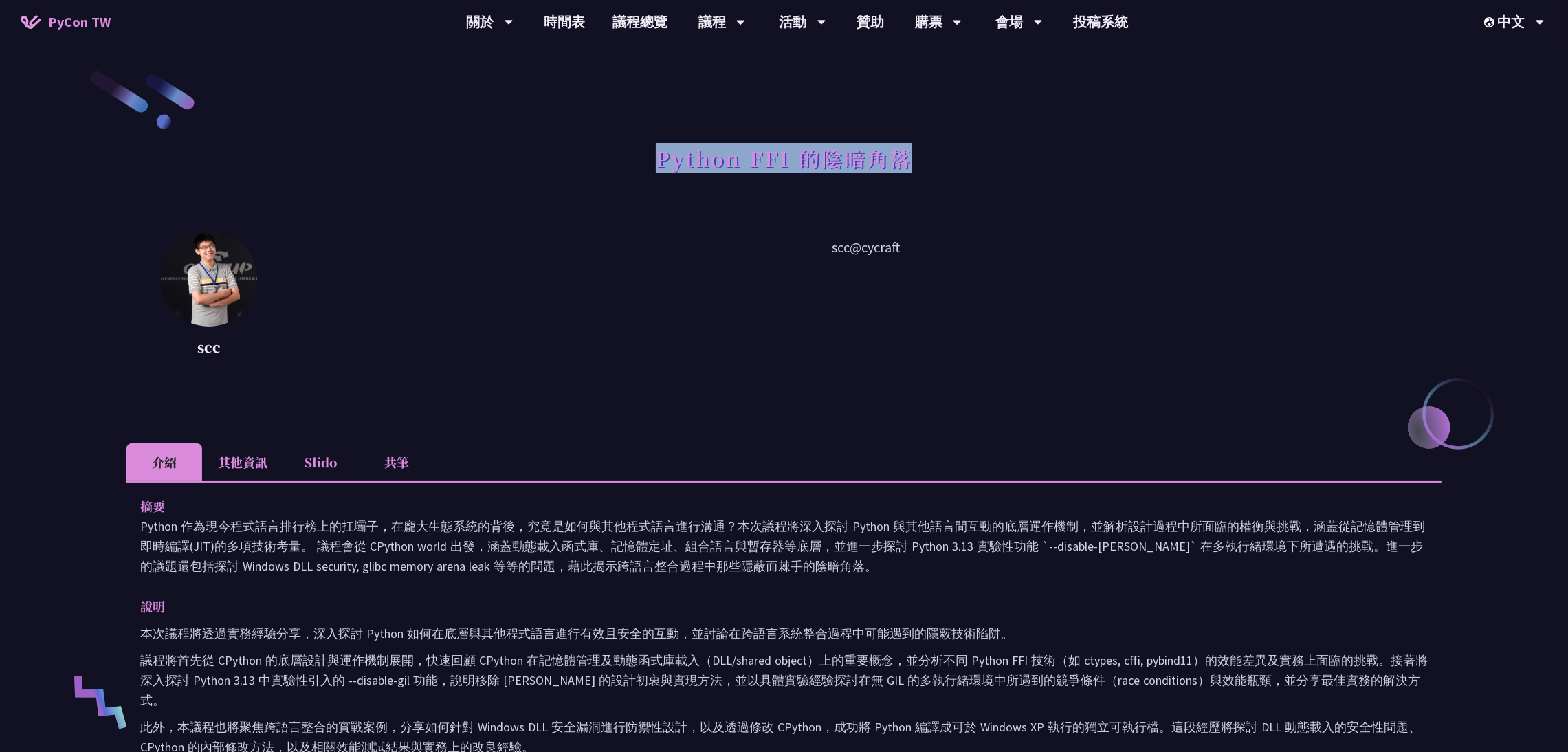
drag, startPoint x: 657, startPoint y: 163, endPoint x: 1095, endPoint y: 171, distance: 438.1
click at [1018, 163] on div "Python FFI 的陰暗角落" at bounding box center [784, 173] width 1315 height 72
copy h1 "Python FFI 的陰暗角落"
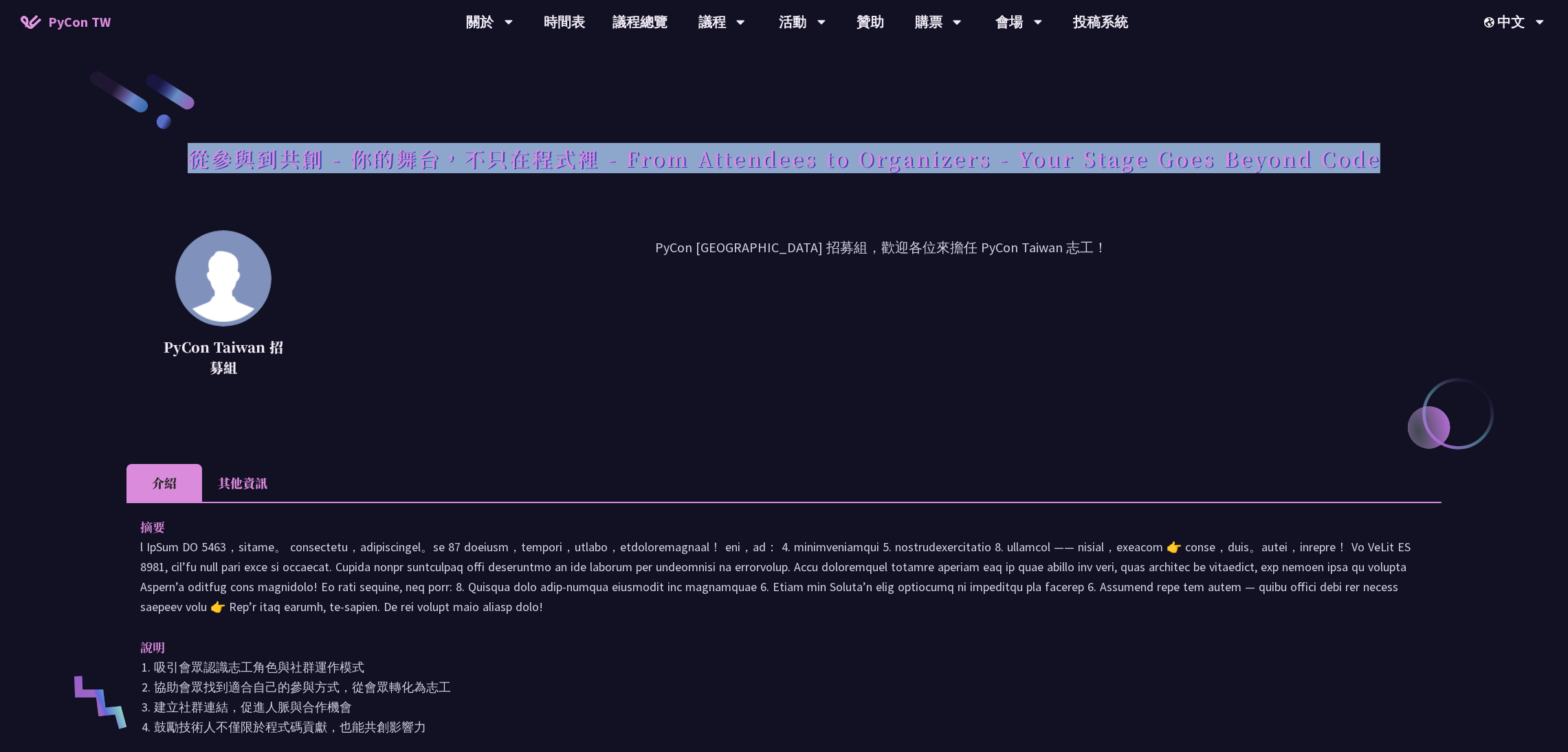
drag, startPoint x: 197, startPoint y: 162, endPoint x: 1377, endPoint y: 172, distance: 1180.0
click at [1377, 172] on h1 "從參與到共創 - 你的舞台，不只在程式裡 - From Attendees to Organizers - Your Stage Goes Beyond Co…" at bounding box center [784, 158] width 1193 height 42
copy h1 "從參與到共創 - 你的舞台，不只在程式裡 - From Attendees to Organizers - Your Stage Goes Beyond Co…"
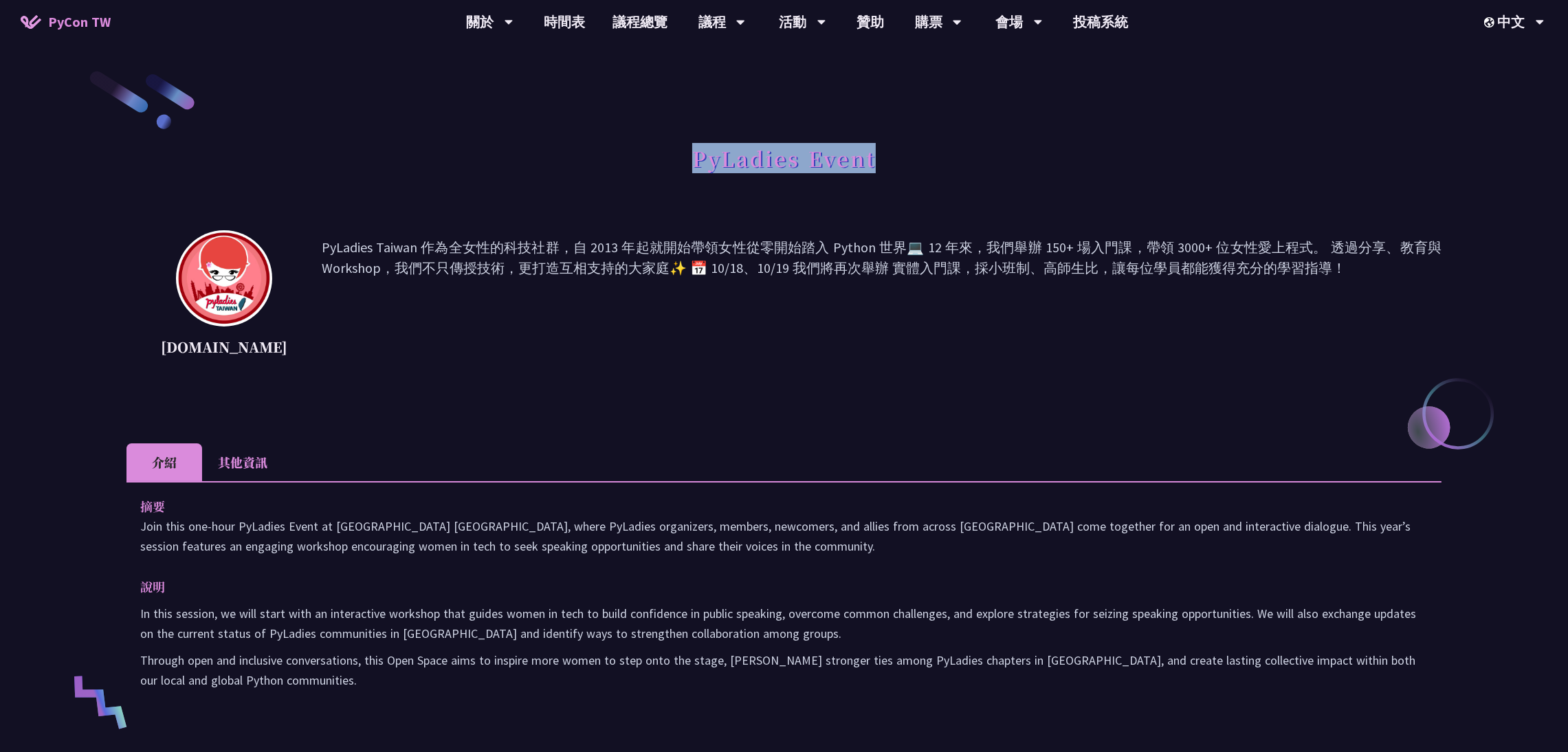
drag, startPoint x: 691, startPoint y: 161, endPoint x: 935, endPoint y: 159, distance: 244.0
click at [935, 159] on div "PyLadies Event" at bounding box center [784, 173] width 1315 height 72
copy h1 "PyLadies Event"
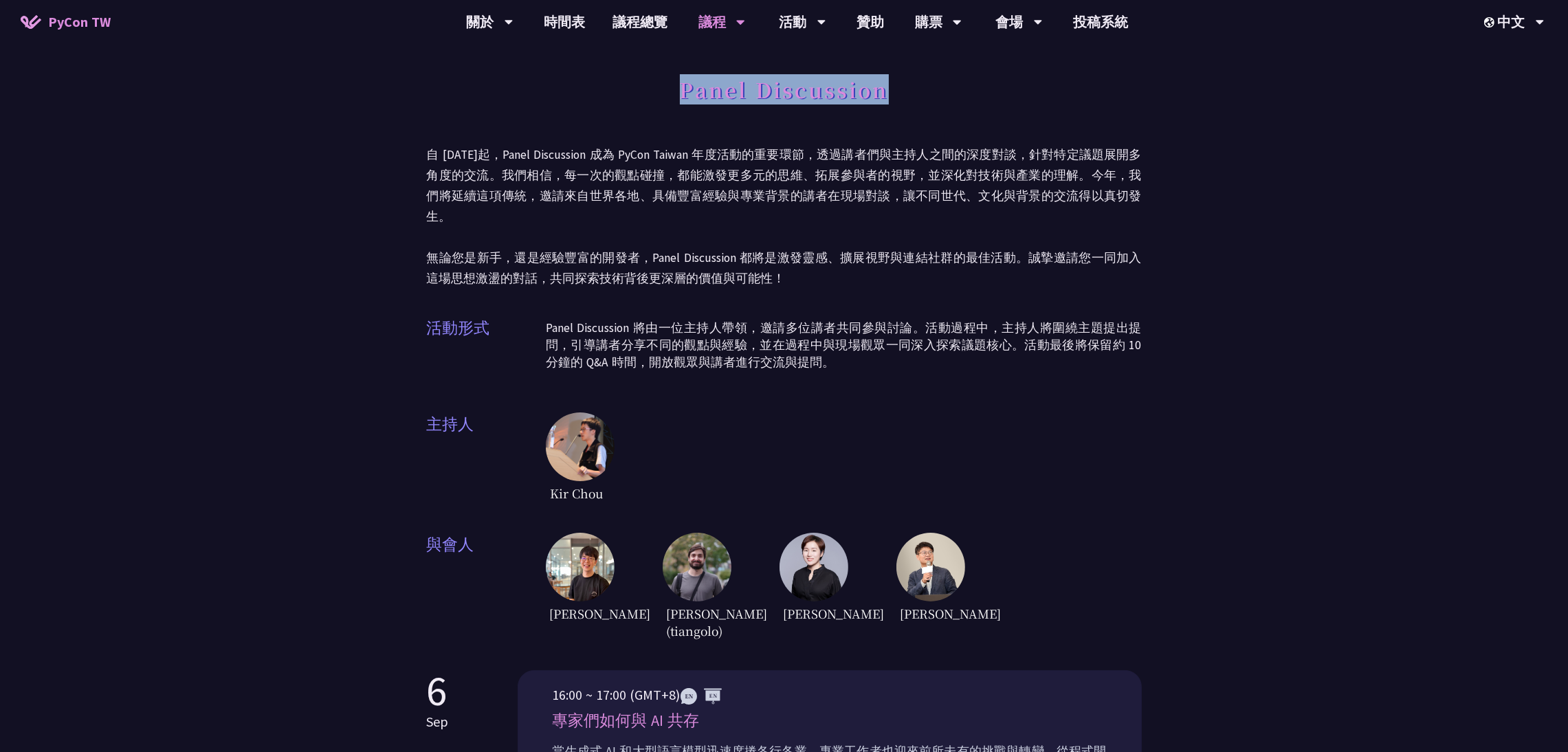
drag, startPoint x: 682, startPoint y: 89, endPoint x: 977, endPoint y: 88, distance: 295.0
click at [977, 88] on div "Panel Discussion" at bounding box center [784, 104] width 715 height 72
copy h1 "Panel Discussion"
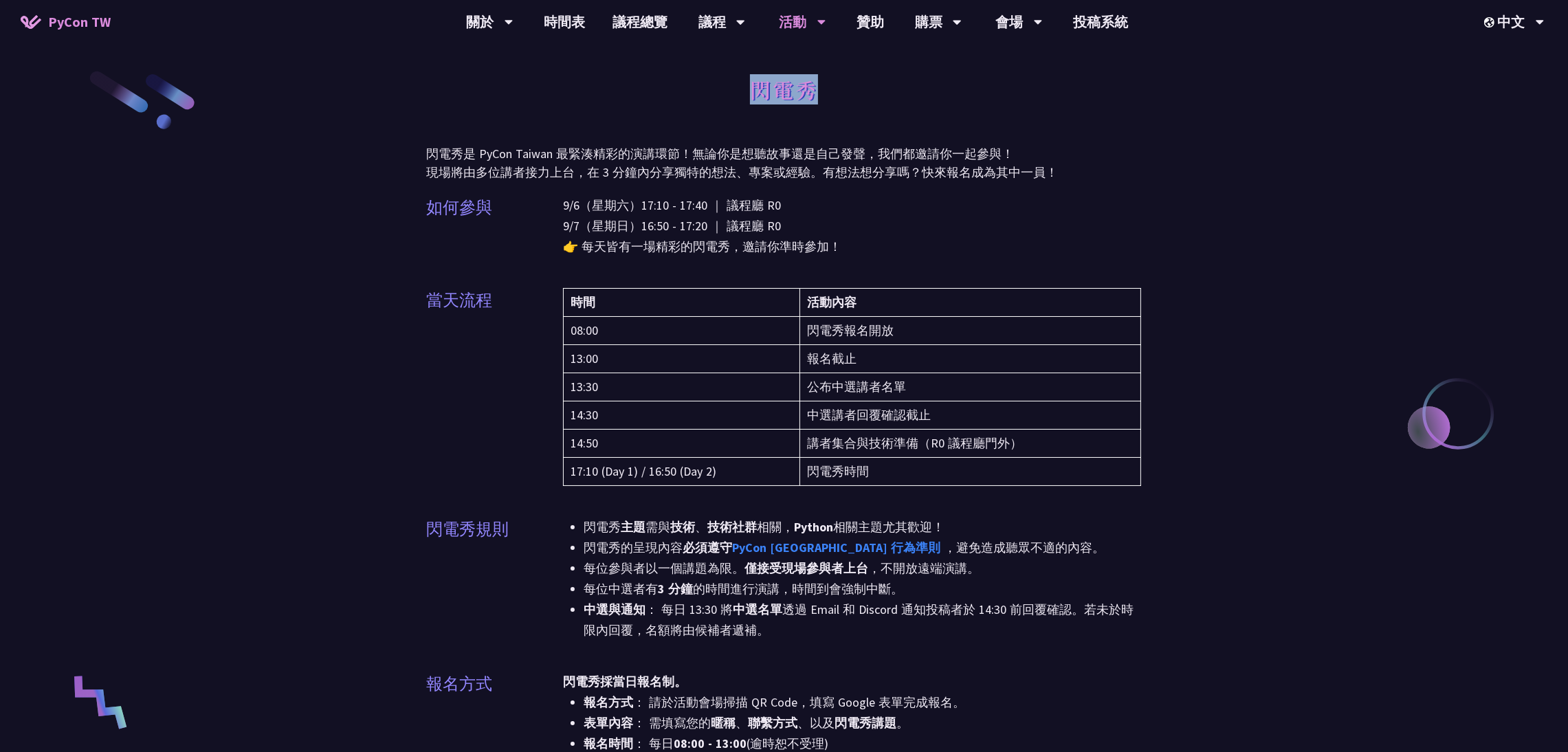
drag, startPoint x: 754, startPoint y: 95, endPoint x: 846, endPoint y: 97, distance: 92.0
click at [846, 97] on div "閃電秀" at bounding box center [784, 104] width 715 height 72
copy h1 "閃電秀"
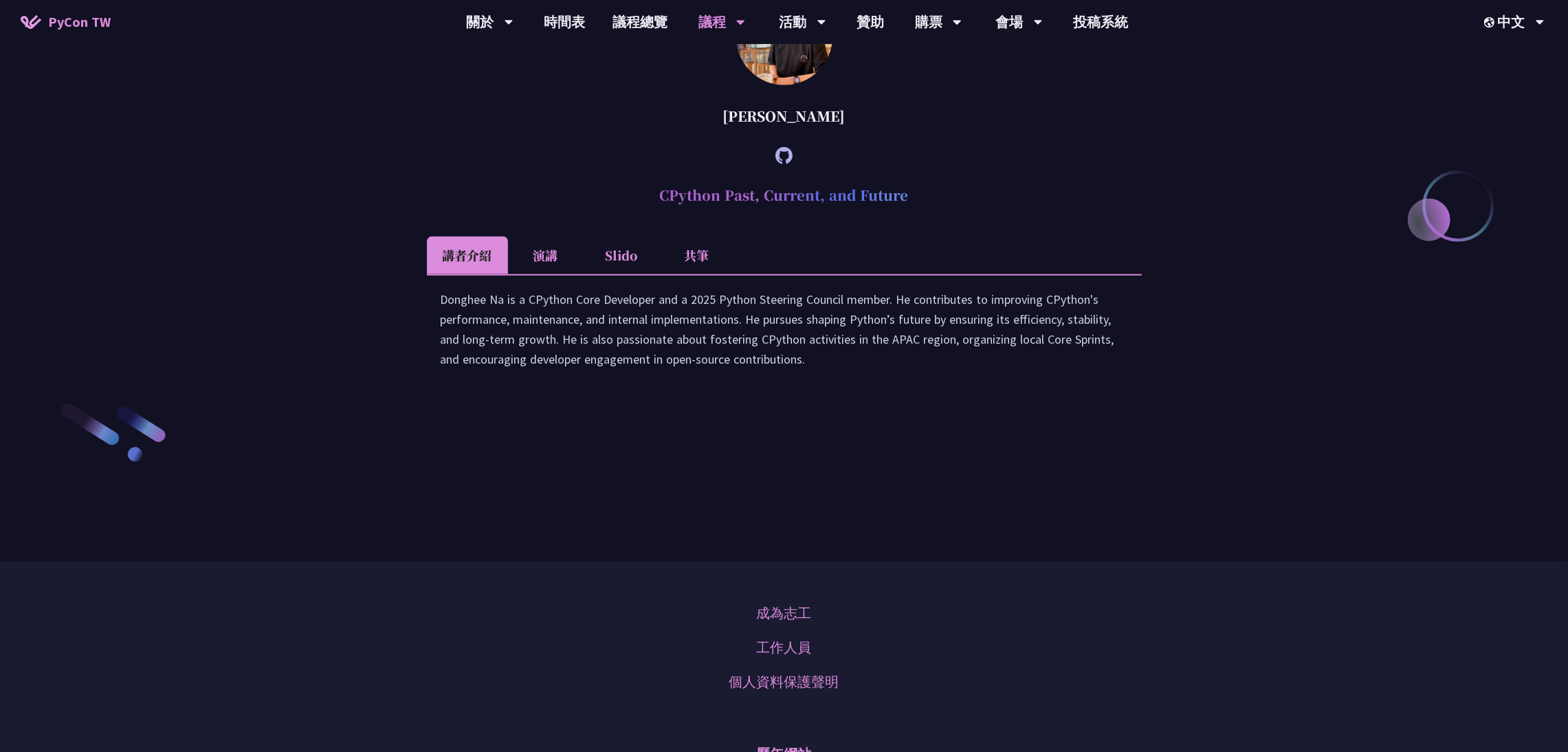
scroll to position [1975, 0]
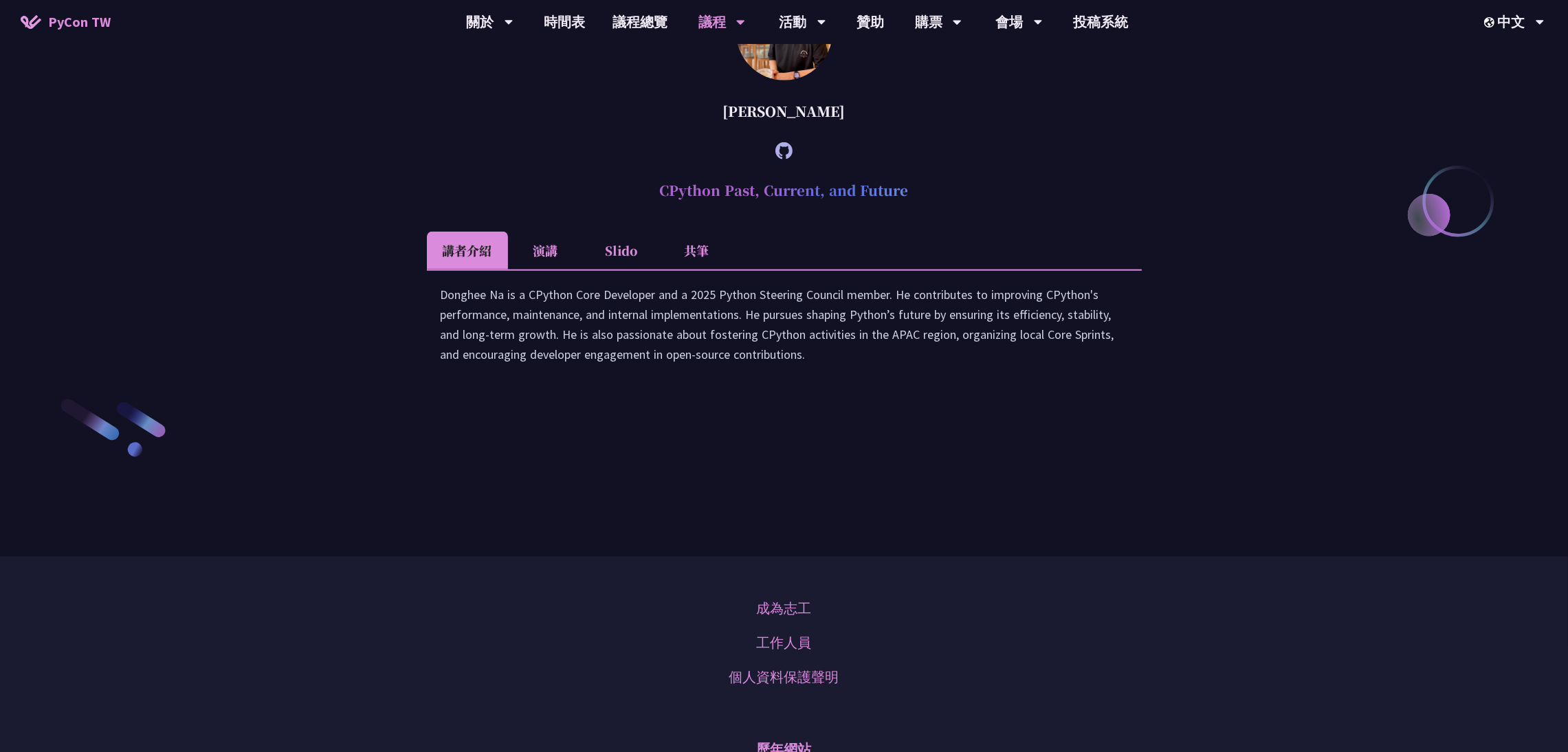
drag, startPoint x: 660, startPoint y: 309, endPoint x: 939, endPoint y: 310, distance: 279.0
click at [939, 211] on h2 "CPython Past, Current, and Future" at bounding box center [784, 191] width 715 height 42
copy h2 "CPython Past, Current, and Future"
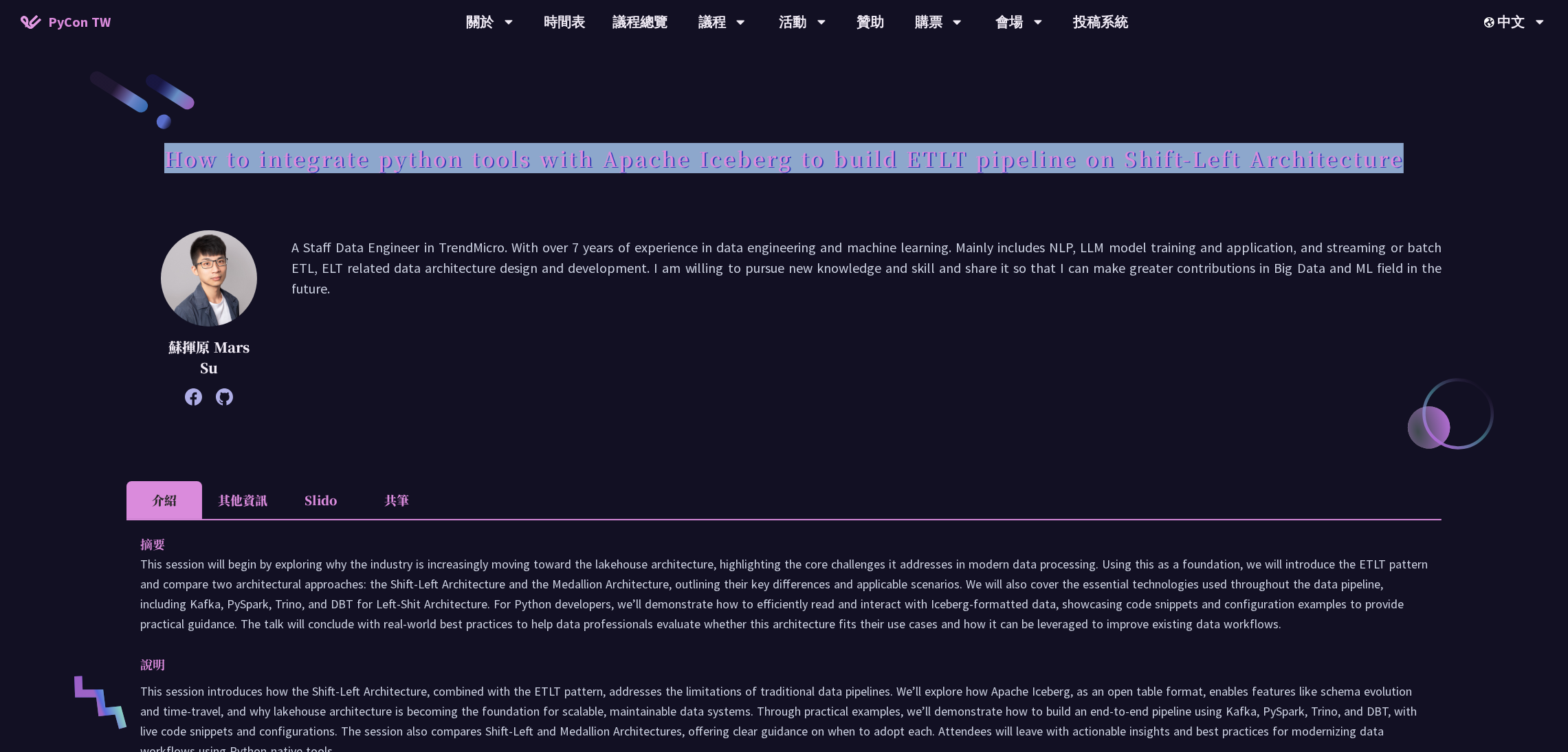
drag, startPoint x: 164, startPoint y: 152, endPoint x: 1450, endPoint y: 181, distance: 1286.3
copy h1 "How to integrate python tools with Apache Iceberg to build ETLT pipeline on Shi…"
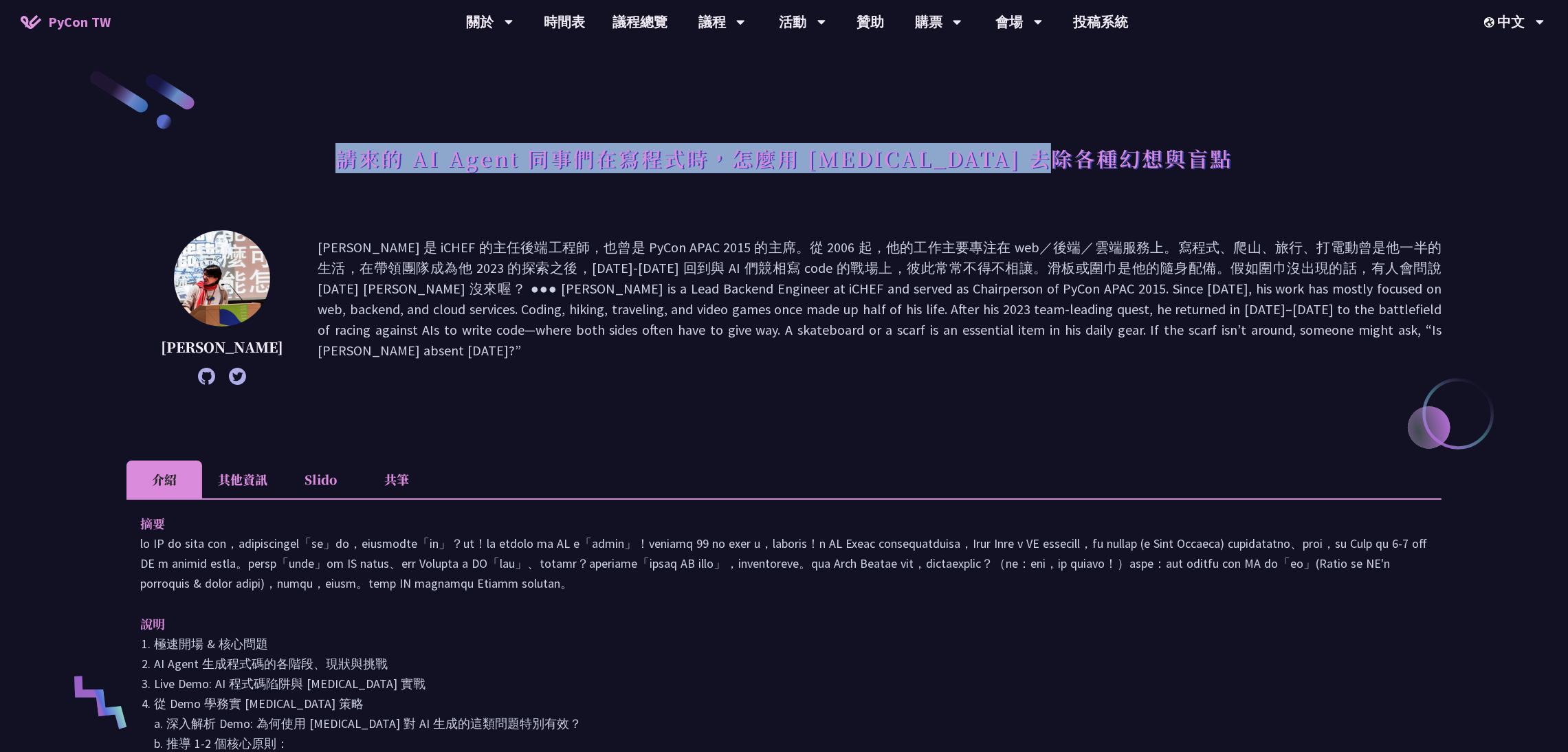
drag, startPoint x: 409, startPoint y: 156, endPoint x: 1243, endPoint y: 159, distance: 834.0
click at [1243, 159] on div "請來的 AI Agent 同事們在寫程式時，怎麼用 pytest 去除各種幻想與盲點" at bounding box center [784, 173] width 1315 height 72
copy h1 "請來的 AI Agent 同事們在寫程式時，怎麼用 pytest 去除各種幻想與盲點"
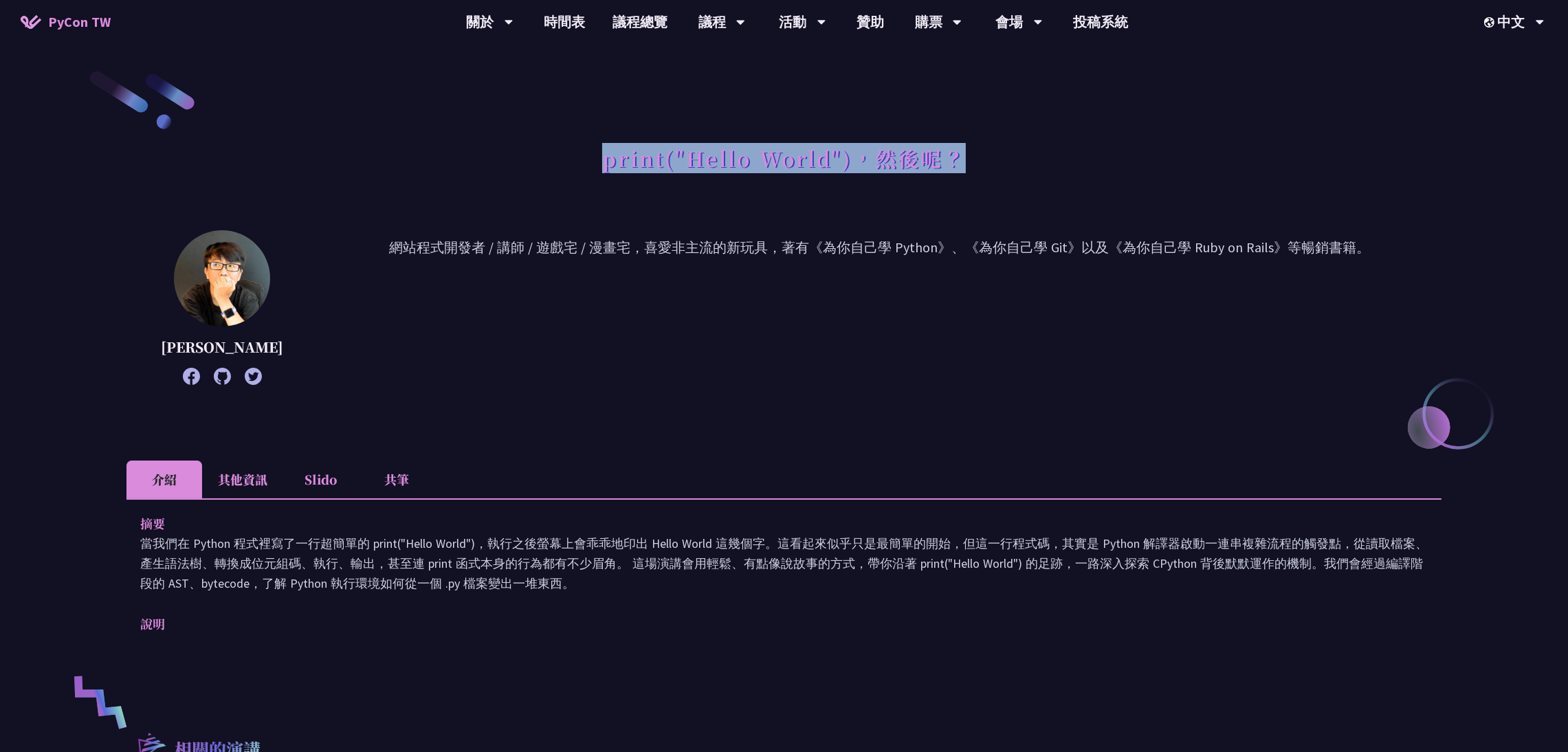
drag, startPoint x: 600, startPoint y: 158, endPoint x: 1012, endPoint y: 158, distance: 412.0
click at [1012, 158] on div "print("Hello World")，然後呢？" at bounding box center [784, 173] width 1315 height 72
copy h1 "print("Hello World")，然後呢？"
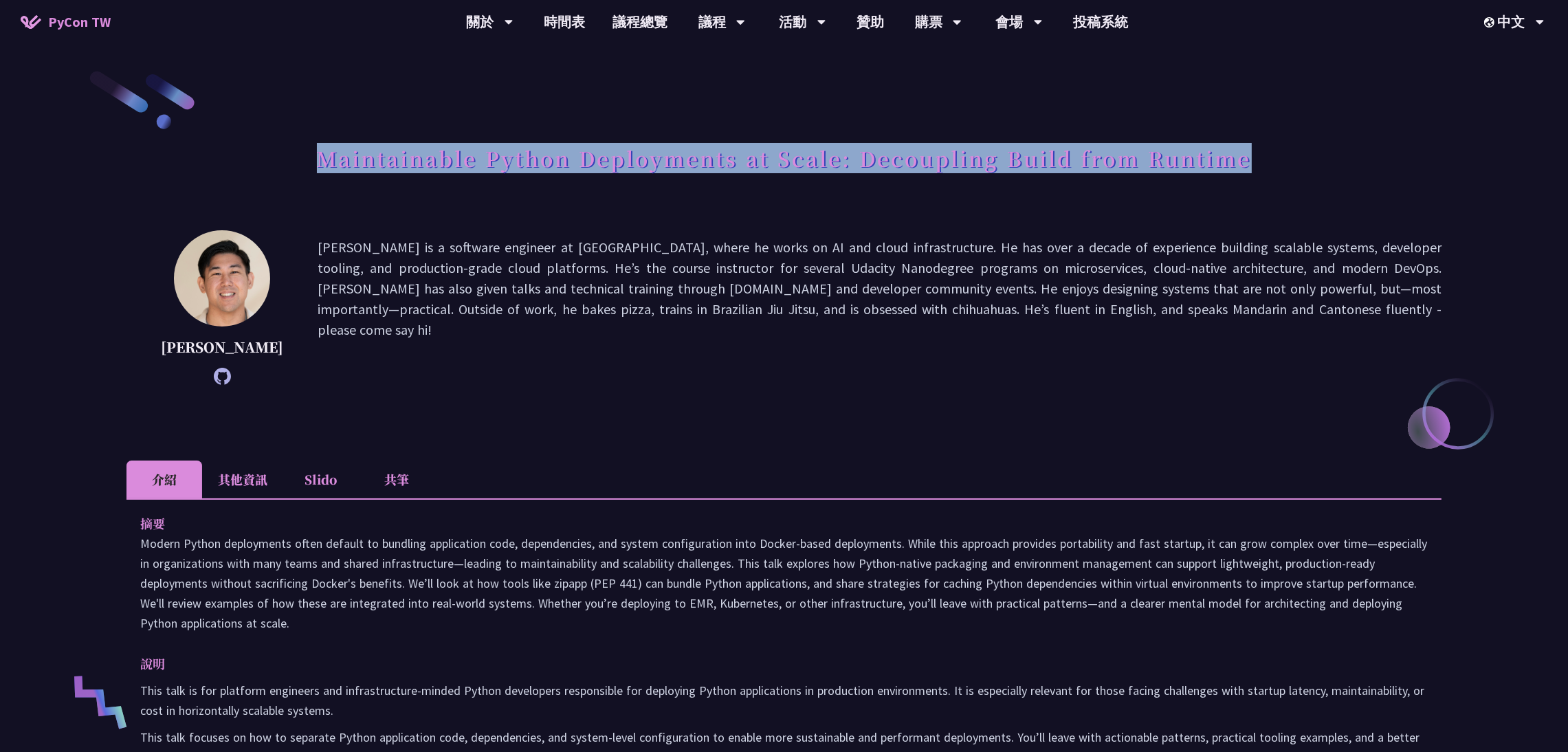
drag, startPoint x: 316, startPoint y: 157, endPoint x: 1265, endPoint y: 169, distance: 949.1
click at [1265, 169] on div "Maintainable Python Deployments at Scale: Decoupling Build from Runtime" at bounding box center [784, 173] width 1315 height 72
copy h1 "Maintainable Python Deployments at Scale: Decoupling Build from Runtime"
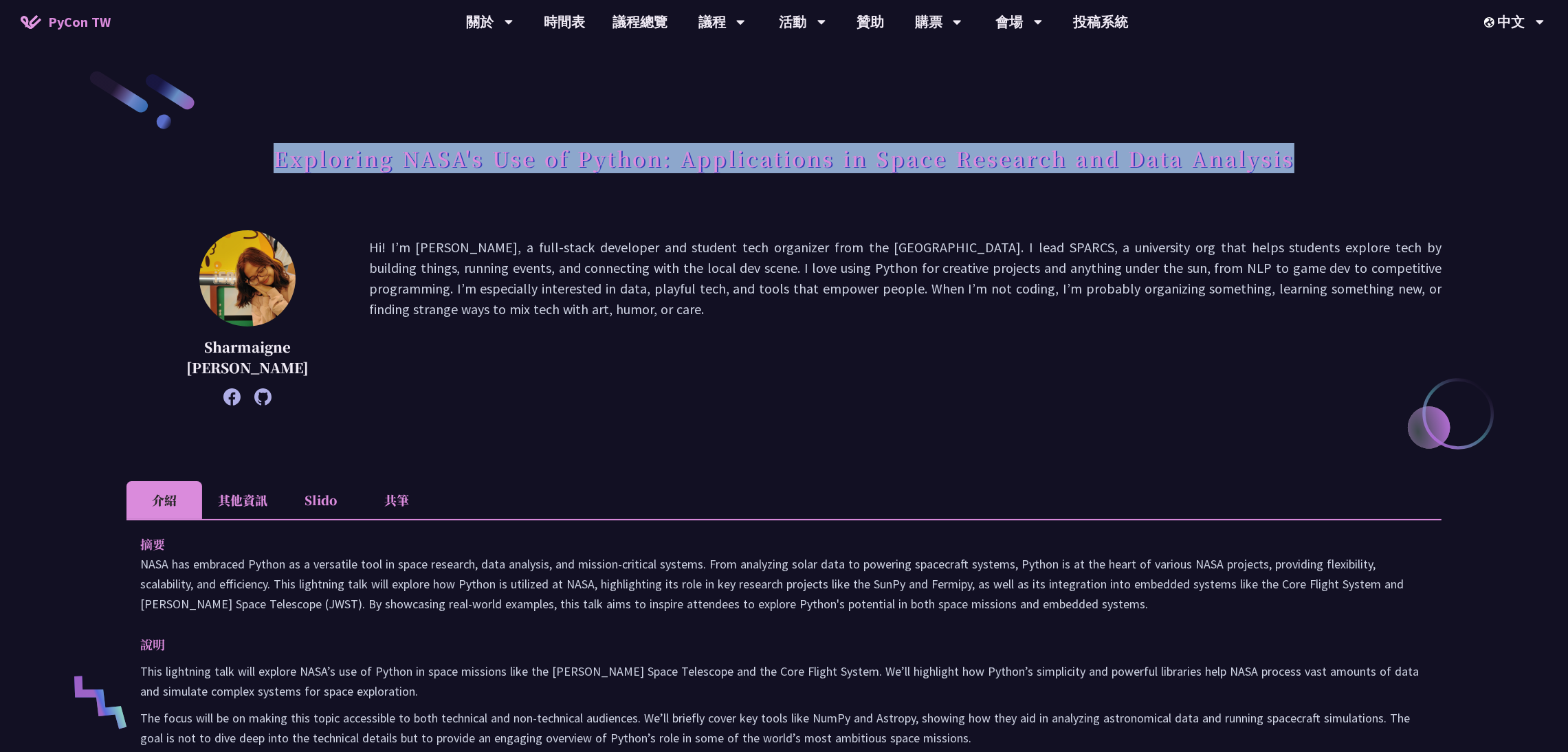
drag, startPoint x: 275, startPoint y: 154, endPoint x: 1315, endPoint y: 159, distance: 1040.0
click at [1315, 159] on div "Exploring NASA's Use of Python: Applications in Space Research and Data Analysis" at bounding box center [784, 173] width 1315 height 72
copy h1 "Exploring NASA's Use of Python: Applications in Space Research and Data Analysis"
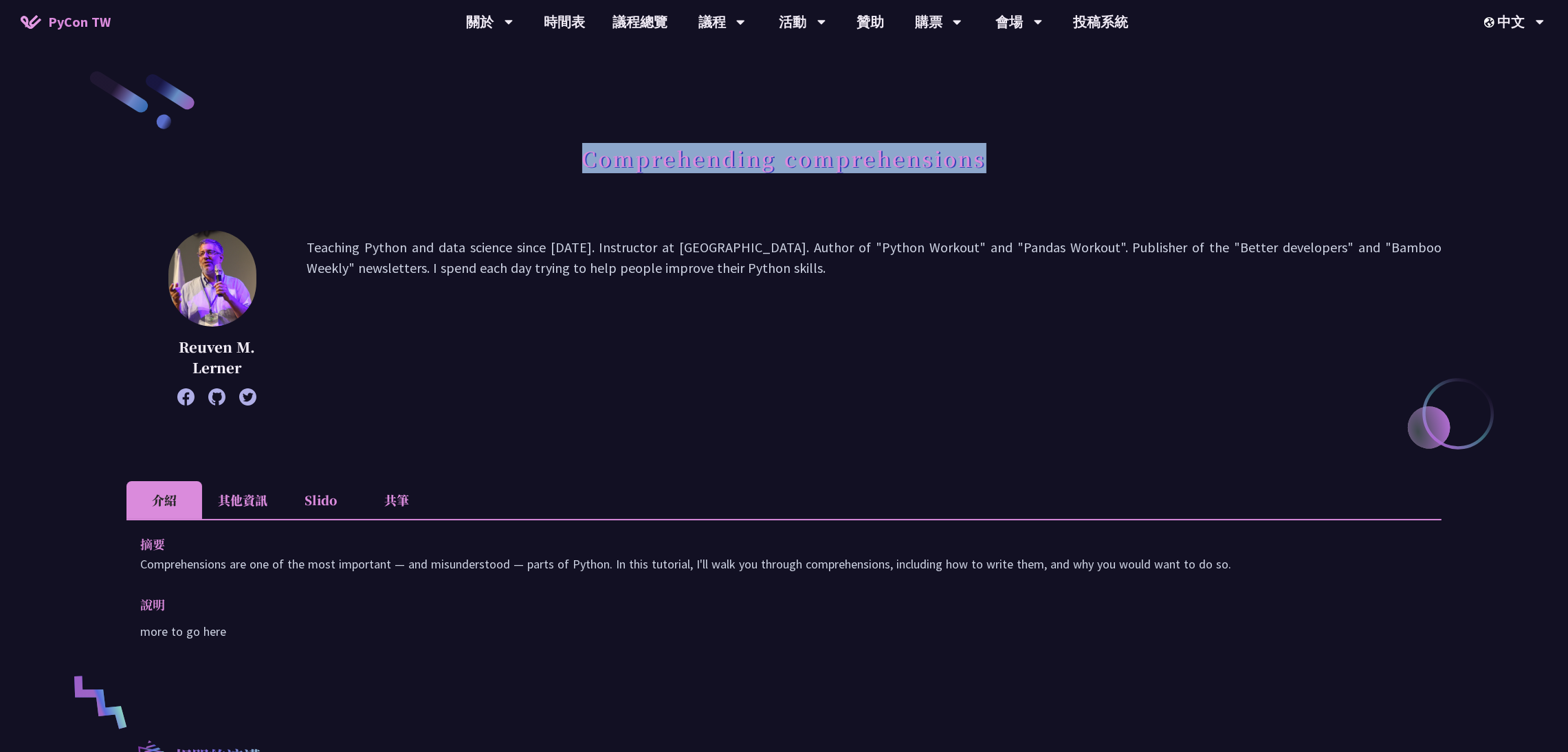
drag, startPoint x: 583, startPoint y: 155, endPoint x: 1051, endPoint y: 155, distance: 468.0
click at [1051, 155] on div "Comprehending comprehensions" at bounding box center [784, 173] width 1315 height 72
copy h1 "Comprehending comprehensions"
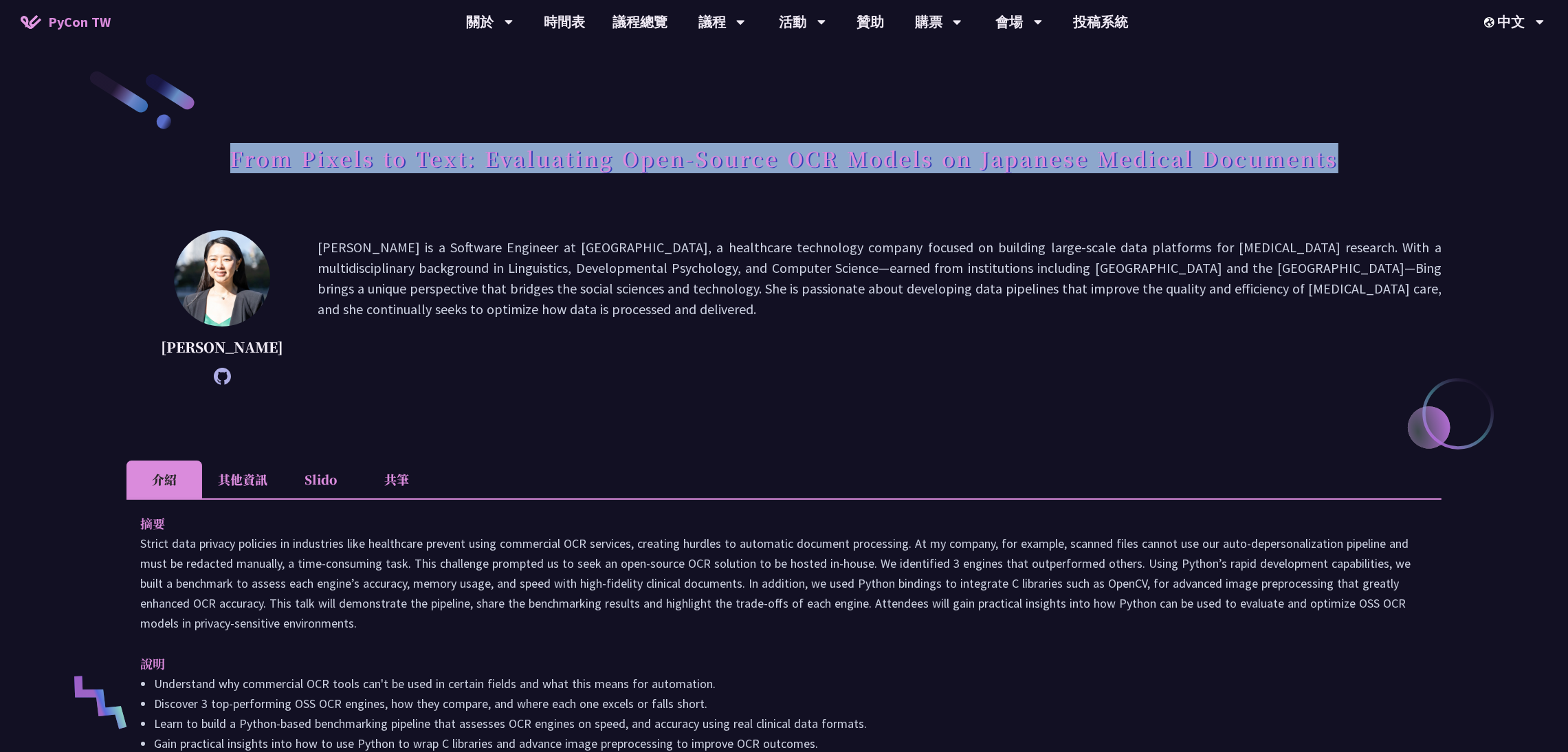
drag, startPoint x: 231, startPoint y: 157, endPoint x: 1445, endPoint y: 190, distance: 1214.4
click at [1410, 178] on div "From Pixels to Text: Evaluating Open-Source OCR Models on Japanese Medical Docu…" at bounding box center [784, 173] width 1315 height 72
copy h1 "From Pixels to Text: Evaluating Open-Source OCR Models on Japanese Medical Docu…"
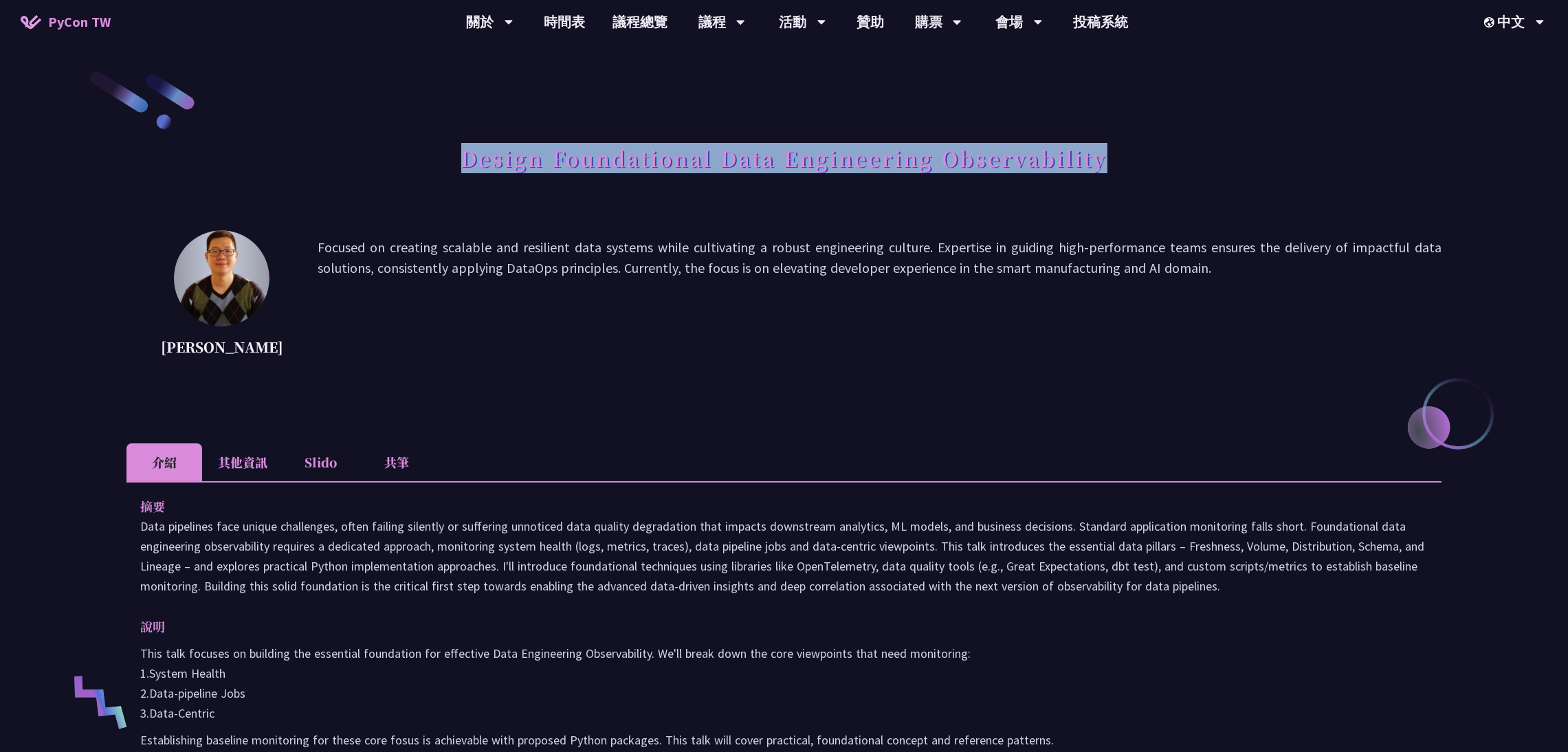
drag, startPoint x: 461, startPoint y: 156, endPoint x: 1119, endPoint y: 162, distance: 658.0
click at [1119, 162] on div "Design Foundational Data Engineering Observability" at bounding box center [784, 173] width 1315 height 72
copy h1 "Design Foundational Data Engineering Observability"
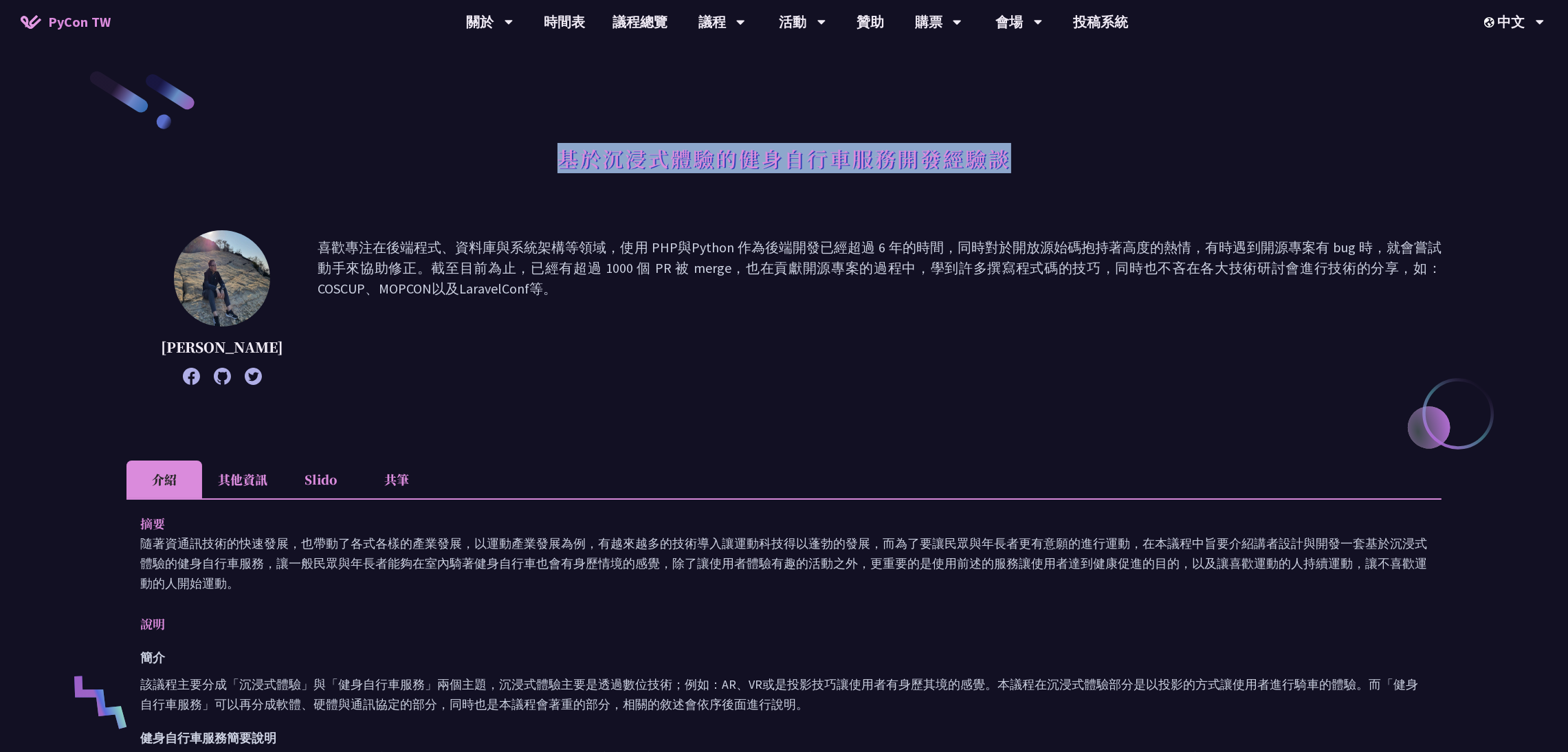
drag, startPoint x: 562, startPoint y: 154, endPoint x: 1036, endPoint y: 166, distance: 474.2
click at [1036, 166] on div "基於沉浸式體驗的健身自行車服務開發經驗談" at bounding box center [784, 173] width 1315 height 72
copy h1 "基於沉浸式體驗的健身自行車服務開發經驗談"
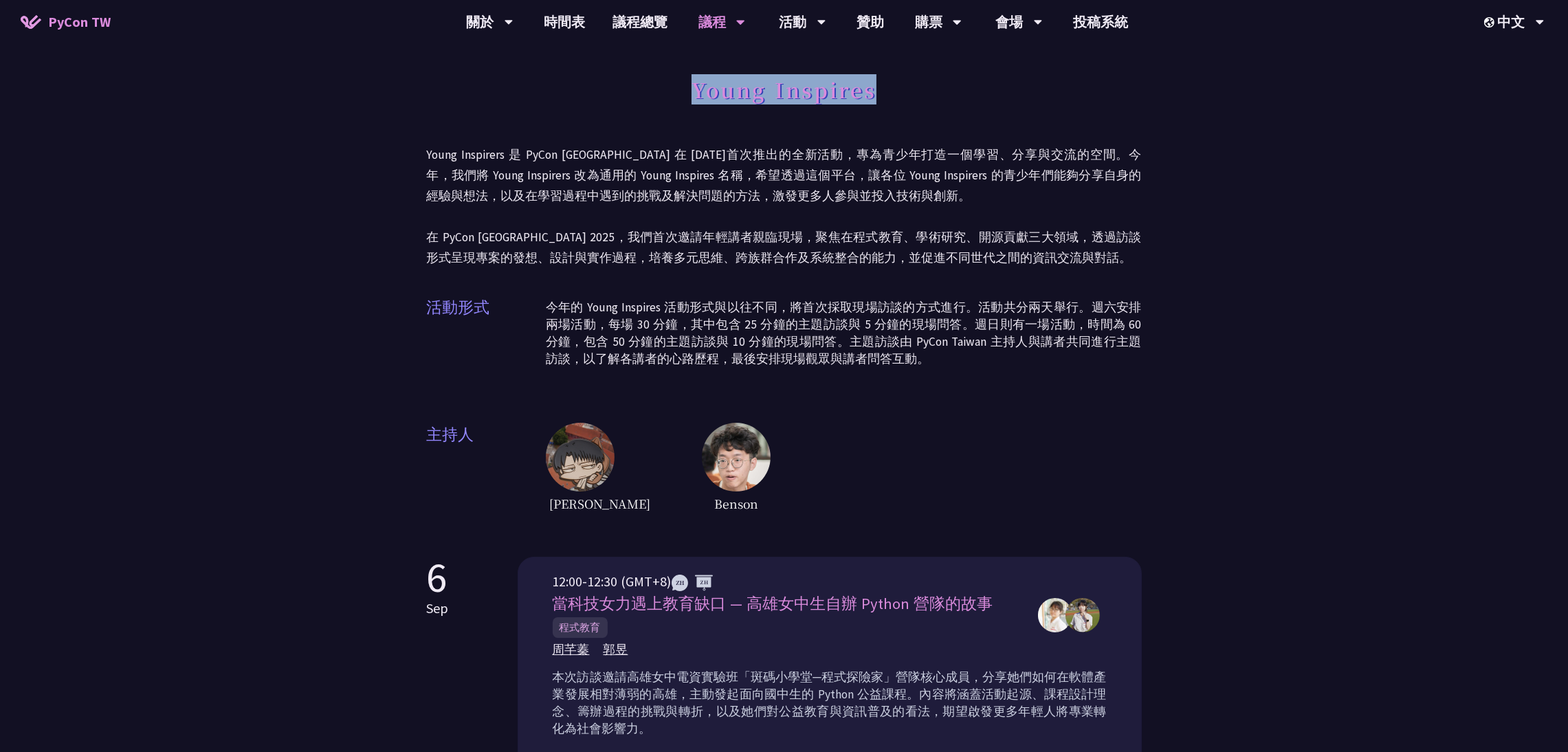
drag, startPoint x: 691, startPoint y: 87, endPoint x: 887, endPoint y: 87, distance: 196.0
click at [887, 87] on div "Young Inspires" at bounding box center [784, 104] width 715 height 72
copy h1 "Young Inspires"
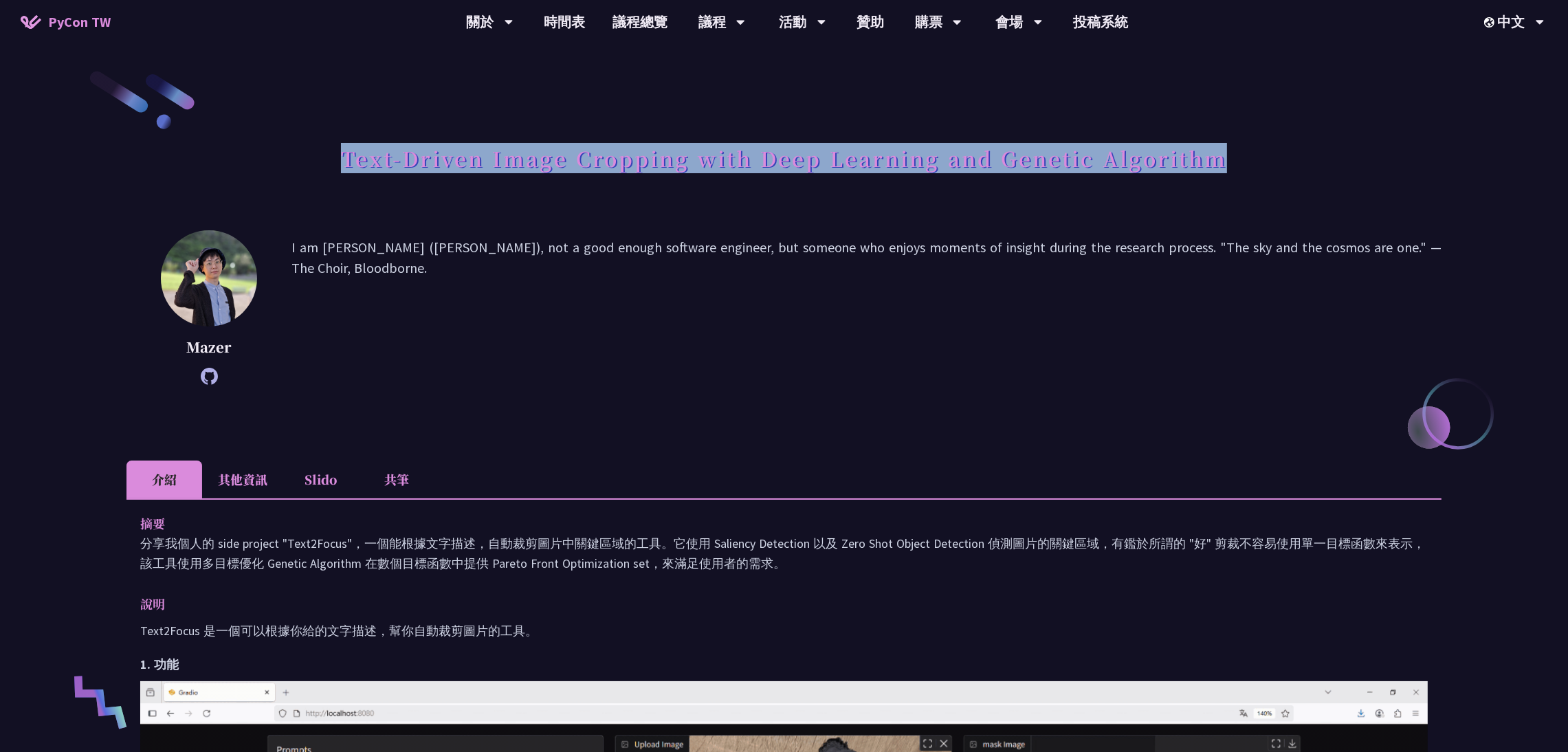
drag, startPoint x: 337, startPoint y: 154, endPoint x: 1222, endPoint y: 169, distance: 885.1
click at [1222, 169] on div "Text-Driven Image Cropping with Deep Learning and Genetic Algorithm" at bounding box center [784, 173] width 1315 height 72
copy h1 "Text-Driven Image Cropping with Deep Learning and Genetic Algorithm"
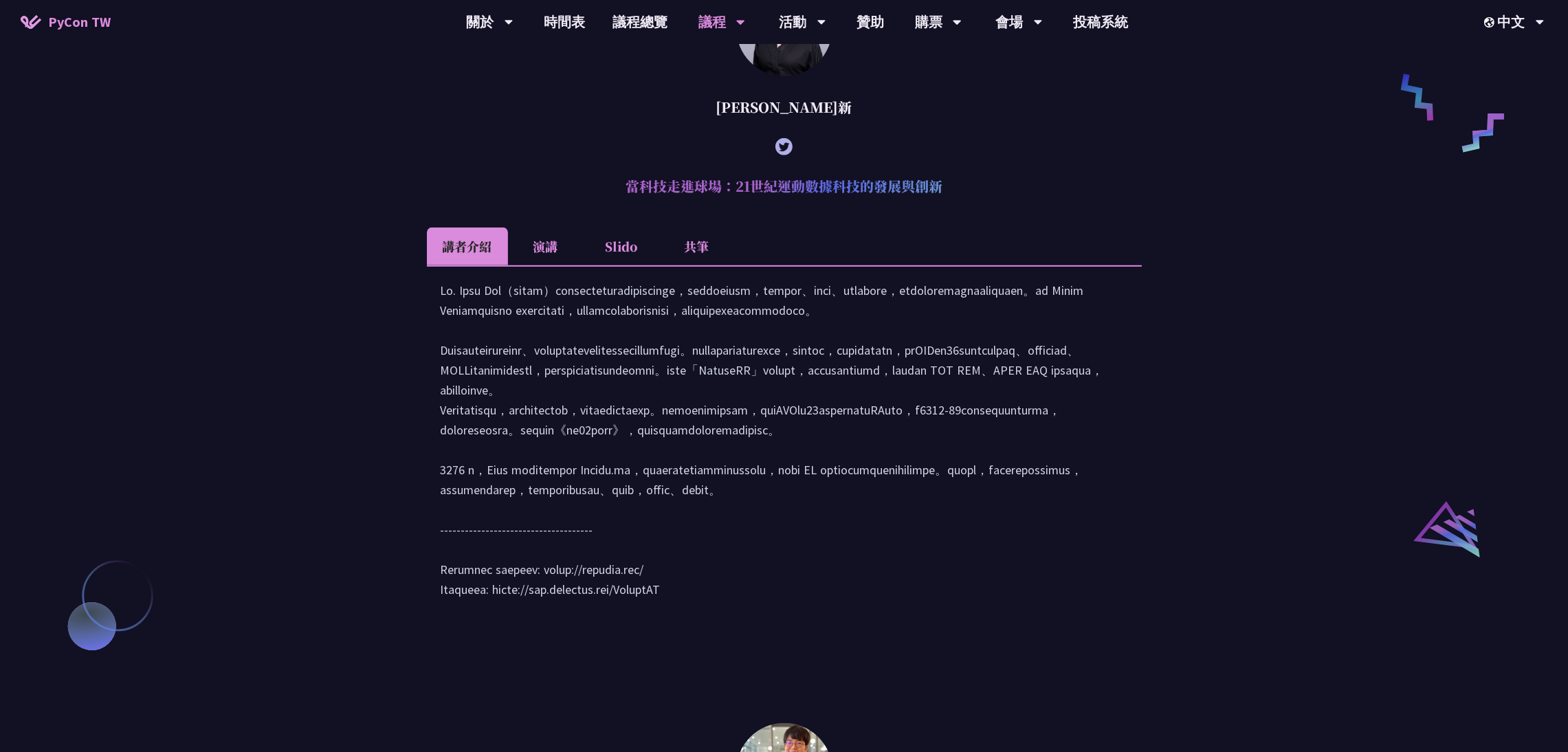
click at [1303, 306] on div "[PERSON_NAME] (tiangolo) Behind the scenes of FastAPI and friends for developer…" at bounding box center [784, 297] width 1568 height 1999
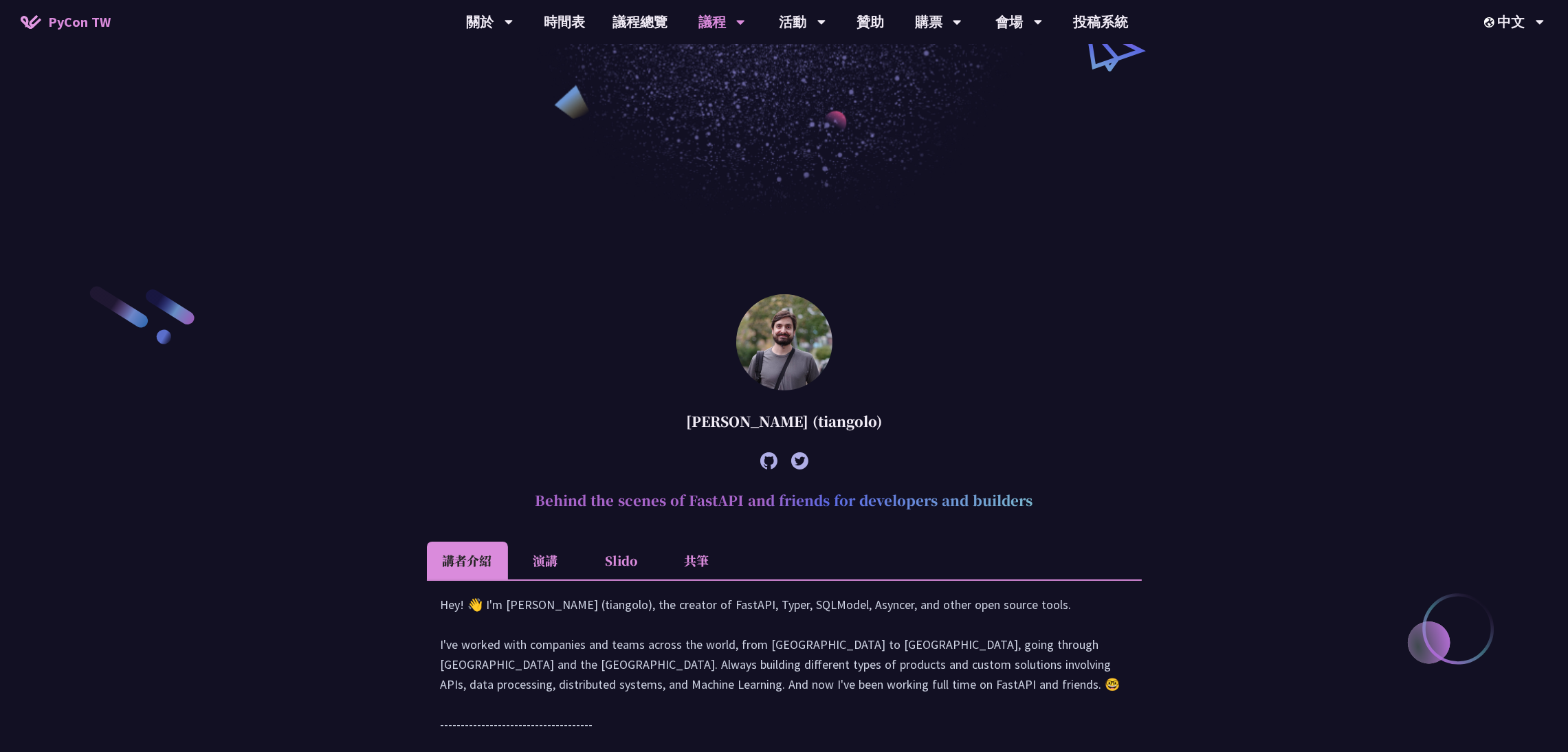
scroll to position [412, 0]
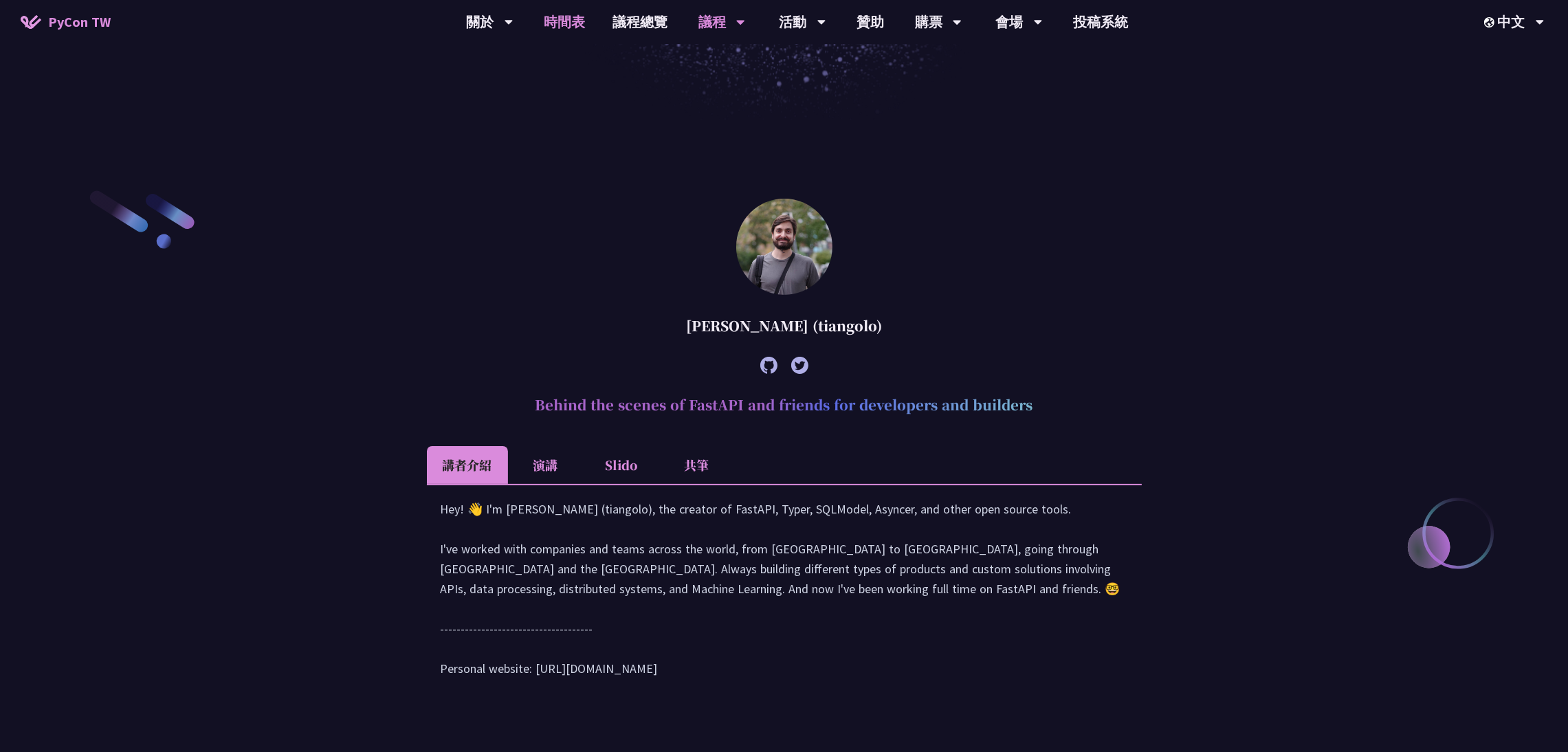
click at [574, 16] on link "時間表" at bounding box center [564, 22] width 69 height 44
